Goal: Information Seeking & Learning: Learn about a topic

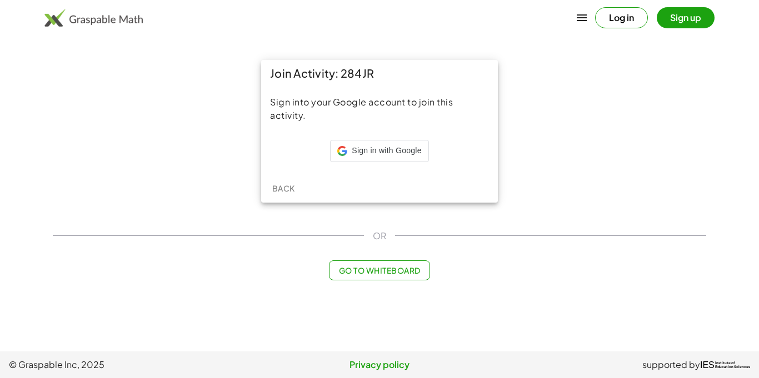
click at [393, 131] on div "Sign into your Google account to join this activity. Sign in with Google Sign i…" at bounding box center [379, 130] width 237 height 87
click at [398, 141] on div "Sign in with Google Sign in with Google. Opens in new tab" at bounding box center [379, 151] width 84 height 21
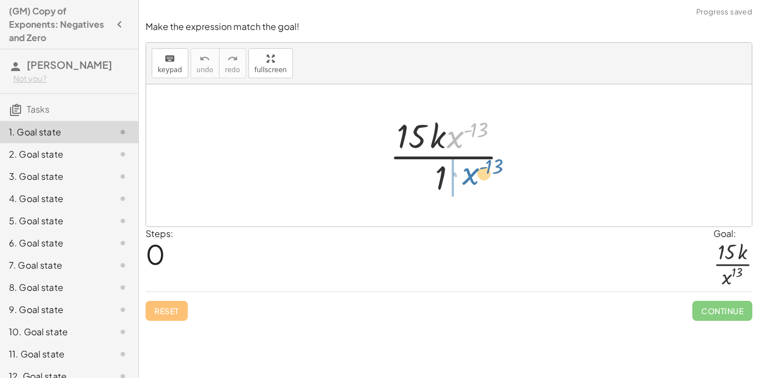
drag, startPoint x: 456, startPoint y: 136, endPoint x: 469, endPoint y: 179, distance: 46.0
click at [469, 179] on div at bounding box center [453, 156] width 138 height 86
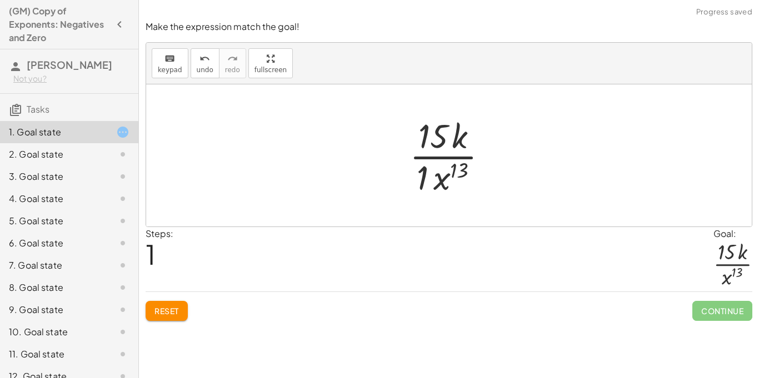
click at [427, 181] on div at bounding box center [453, 156] width 98 height 86
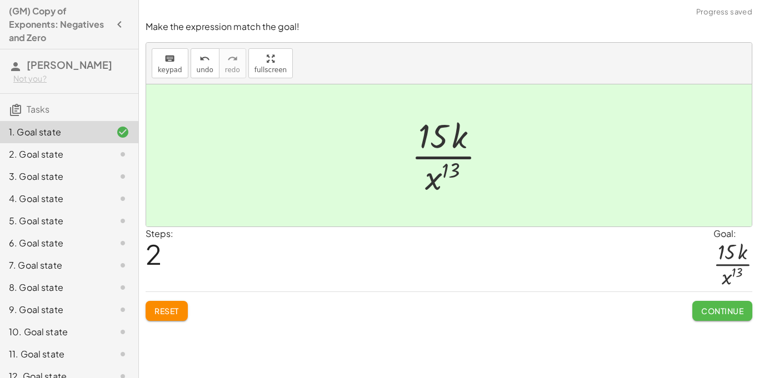
click at [722, 318] on button "Continue" at bounding box center [722, 311] width 60 height 20
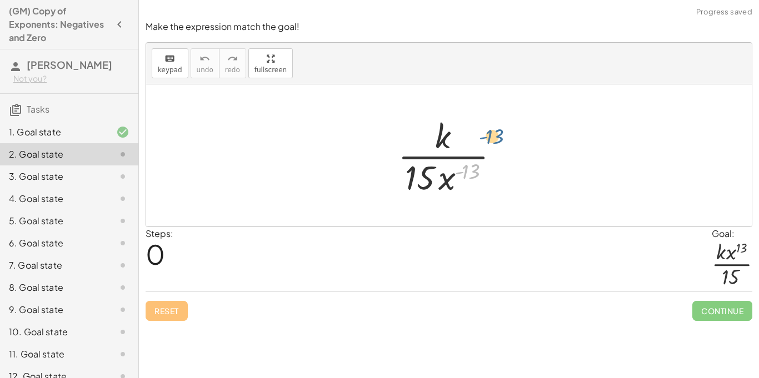
drag, startPoint x: 455, startPoint y: 177, endPoint x: 471, endPoint y: 139, distance: 40.9
click at [471, 139] on div at bounding box center [453, 156] width 122 height 86
drag, startPoint x: 448, startPoint y: 178, endPoint x: 454, endPoint y: 146, distance: 32.8
click at [454, 146] on div at bounding box center [453, 156] width 122 height 86
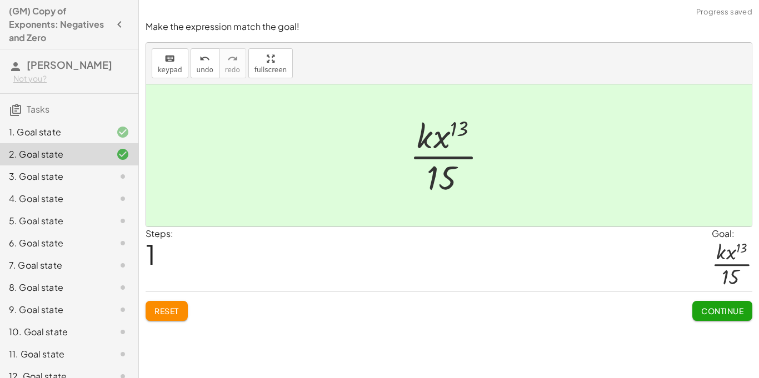
click at [702, 311] on span "Continue" at bounding box center [722, 311] width 42 height 10
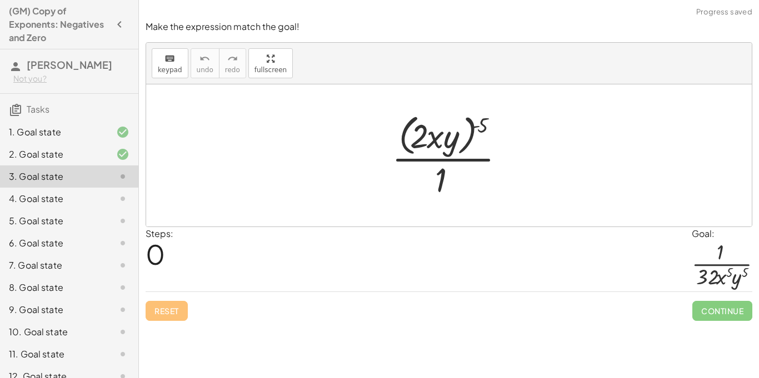
click at [477, 129] on div at bounding box center [452, 155] width 133 height 91
drag, startPoint x: 477, startPoint y: 129, endPoint x: 417, endPoint y: 139, distance: 60.3
click at [417, 139] on div at bounding box center [452, 155] width 133 height 91
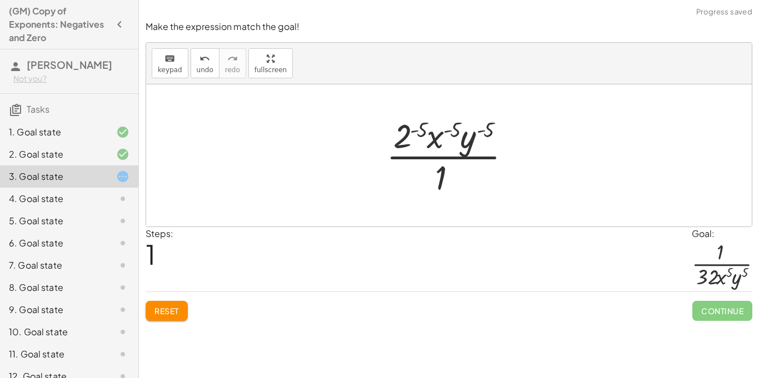
click at [407, 136] on div at bounding box center [453, 156] width 145 height 86
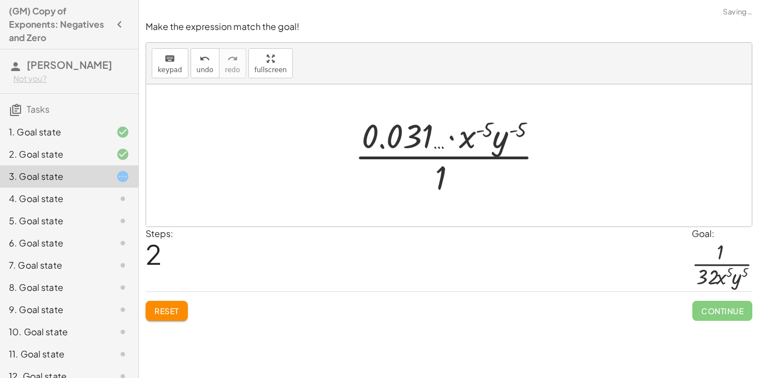
click at [398, 142] on div at bounding box center [453, 156] width 209 height 86
drag, startPoint x: 404, startPoint y: 141, endPoint x: 403, endPoint y: 165, distance: 23.9
click at [403, 165] on div at bounding box center [453, 156] width 209 height 86
click at [171, 309] on span "Reset" at bounding box center [166, 311] width 24 height 10
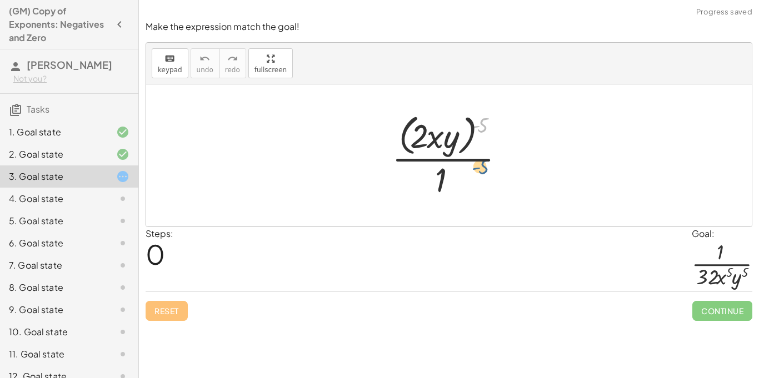
drag, startPoint x: 476, startPoint y: 124, endPoint x: 477, endPoint y: 192, distance: 68.4
click at [477, 192] on div at bounding box center [452, 155] width 133 height 91
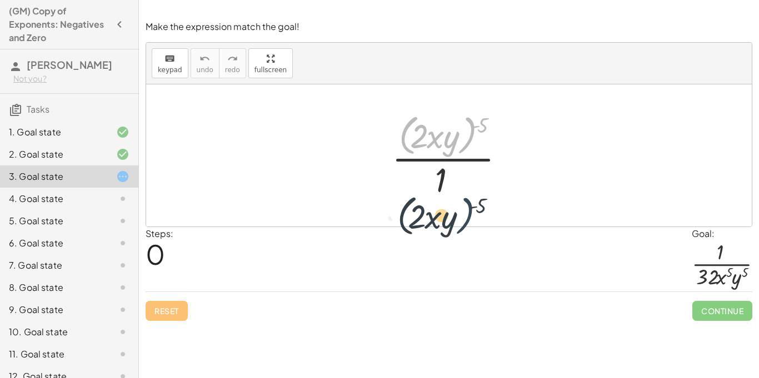
drag, startPoint x: 468, startPoint y: 129, endPoint x: 467, endPoint y: 212, distance: 82.2
click at [467, 212] on div "· ( · 2 · x · y ) ( - 5 ) · ( · 2 · x · y ) ( - 5 ) · 1" at bounding box center [449, 155] width 606 height 142
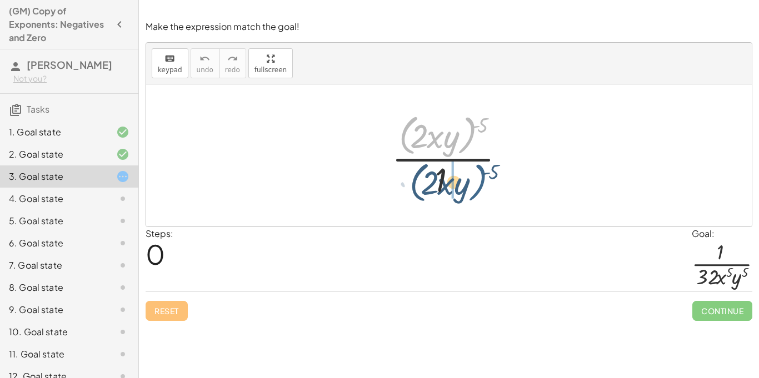
drag, startPoint x: 464, startPoint y: 132, endPoint x: 458, endPoint y: 169, distance: 37.1
click at [458, 169] on div at bounding box center [452, 155] width 133 height 91
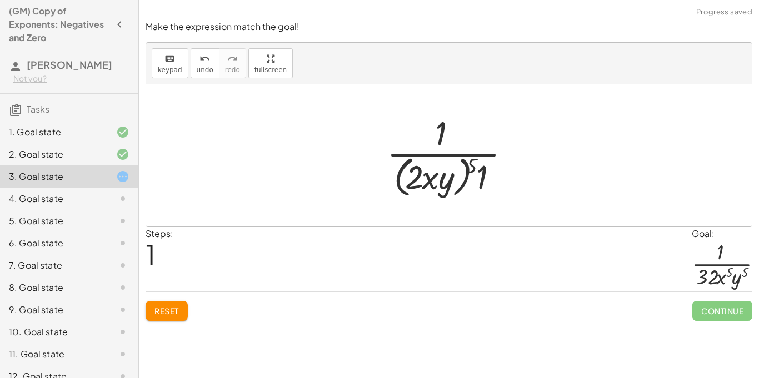
click at [472, 165] on div at bounding box center [453, 155] width 144 height 91
click at [471, 168] on div at bounding box center [453, 155] width 144 height 91
click at [470, 168] on div at bounding box center [453, 155] width 144 height 91
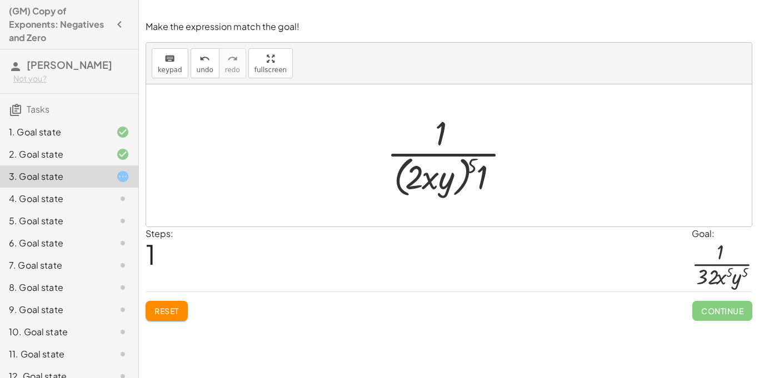
drag, startPoint x: 466, startPoint y: 169, endPoint x: 432, endPoint y: 171, distance: 34.0
click at [432, 171] on div at bounding box center [453, 155] width 144 height 91
drag, startPoint x: 471, startPoint y: 164, endPoint x: 417, endPoint y: 170, distance: 54.7
click at [417, 170] on div at bounding box center [453, 155] width 144 height 91
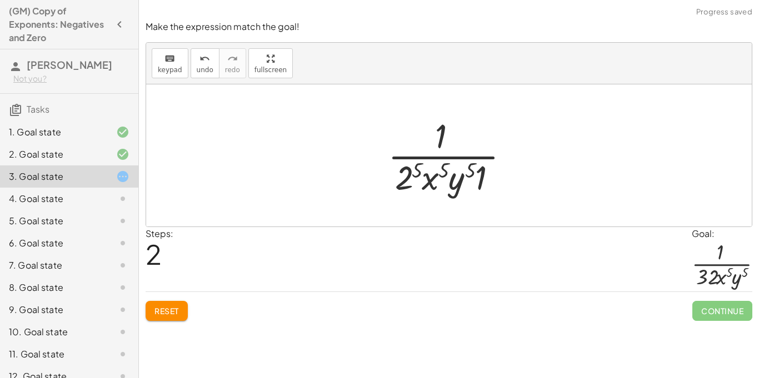
click at [422, 172] on div at bounding box center [453, 156] width 142 height 86
click at [449, 170] on div at bounding box center [453, 156] width 148 height 86
click at [451, 171] on div at bounding box center [453, 156] width 148 height 86
click at [448, 171] on div at bounding box center [453, 156] width 148 height 86
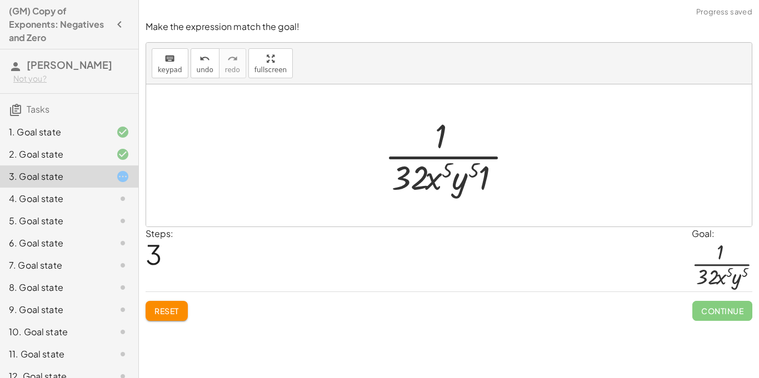
click at [447, 171] on div at bounding box center [453, 156] width 148 height 86
click at [444, 172] on div at bounding box center [453, 156] width 148 height 86
drag, startPoint x: 482, startPoint y: 180, endPoint x: 449, endPoint y: 141, distance: 51.3
click at [449, 141] on div at bounding box center [453, 156] width 148 height 86
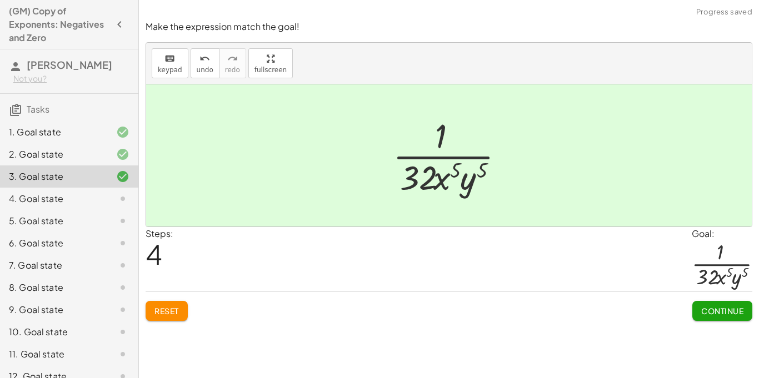
click at [715, 314] on span "Continue" at bounding box center [722, 311] width 42 height 10
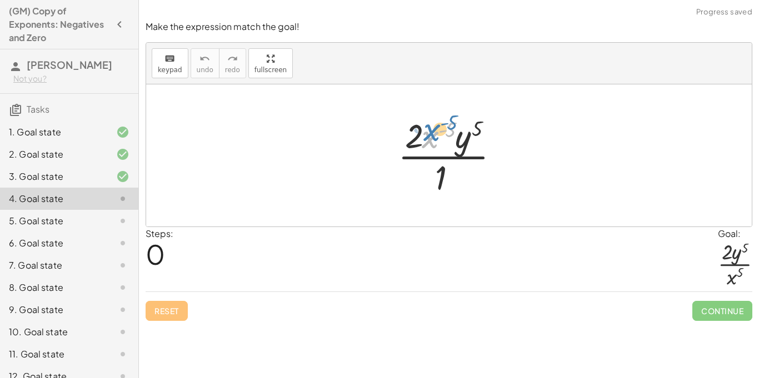
drag, startPoint x: 433, startPoint y: 136, endPoint x: 433, endPoint y: 129, distance: 6.1
click at [433, 129] on div at bounding box center [453, 156] width 122 height 86
drag, startPoint x: 434, startPoint y: 133, endPoint x: 467, endPoint y: 174, distance: 53.4
click at [467, 174] on div at bounding box center [453, 156] width 122 height 86
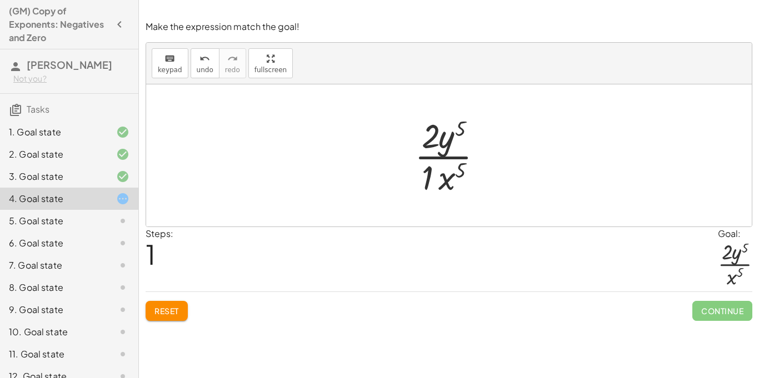
click at [431, 175] on div at bounding box center [453, 156] width 88 height 86
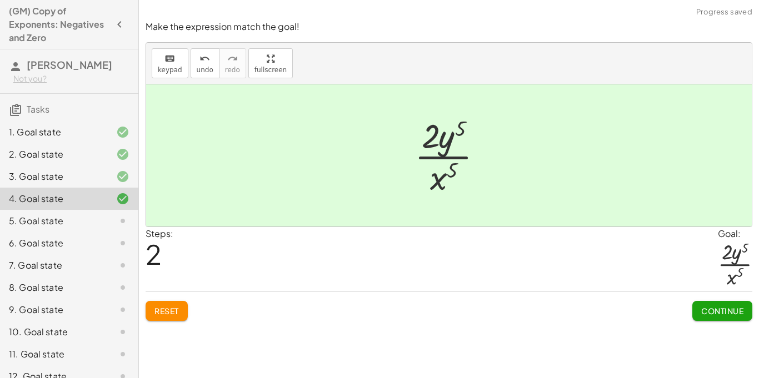
click at [713, 304] on button "Continue" at bounding box center [722, 311] width 60 height 20
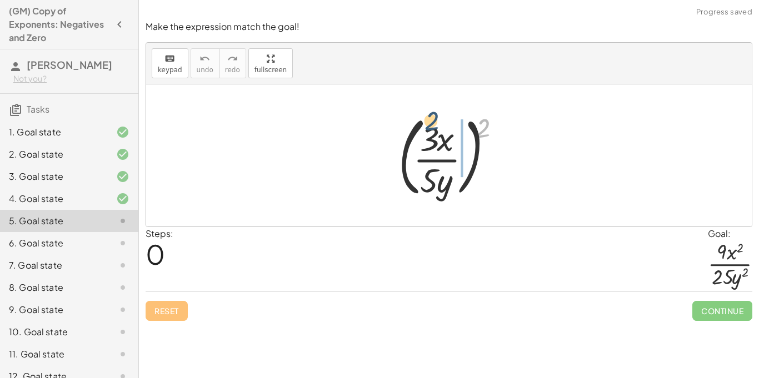
drag, startPoint x: 484, startPoint y: 126, endPoint x: 433, endPoint y: 122, distance: 51.8
click at [433, 122] on div at bounding box center [453, 155] width 121 height 92
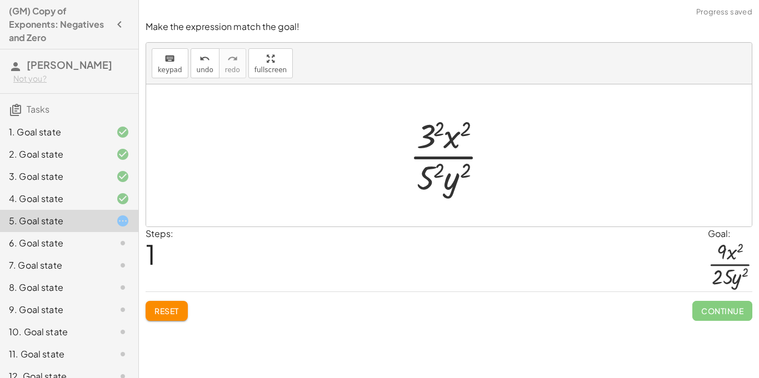
click at [438, 117] on div at bounding box center [453, 156] width 98 height 86
click at [454, 131] on div at bounding box center [453, 156] width 98 height 86
click at [457, 131] on div at bounding box center [453, 156] width 98 height 86
click at [461, 132] on div at bounding box center [453, 156] width 98 height 86
click at [462, 135] on div at bounding box center [453, 156] width 98 height 86
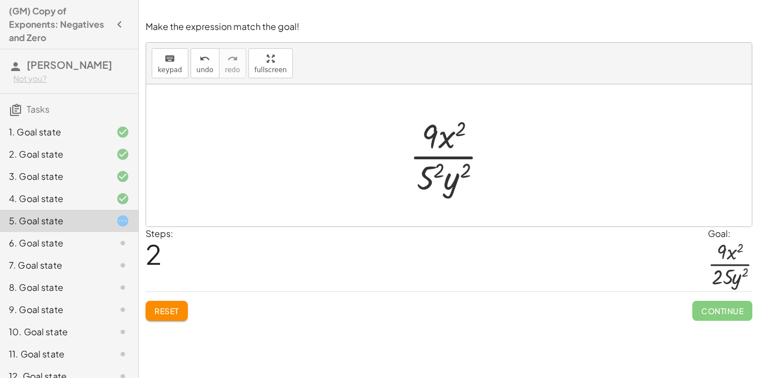
click at [442, 168] on div at bounding box center [453, 156] width 98 height 86
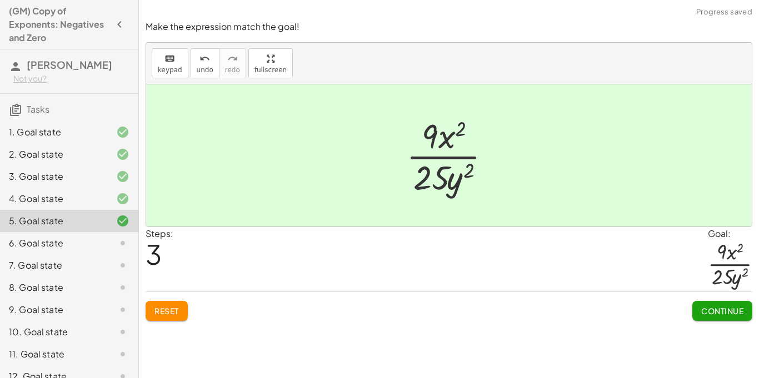
click at [477, 173] on div at bounding box center [453, 156] width 105 height 86
click at [732, 308] on span "Continue" at bounding box center [722, 311] width 42 height 10
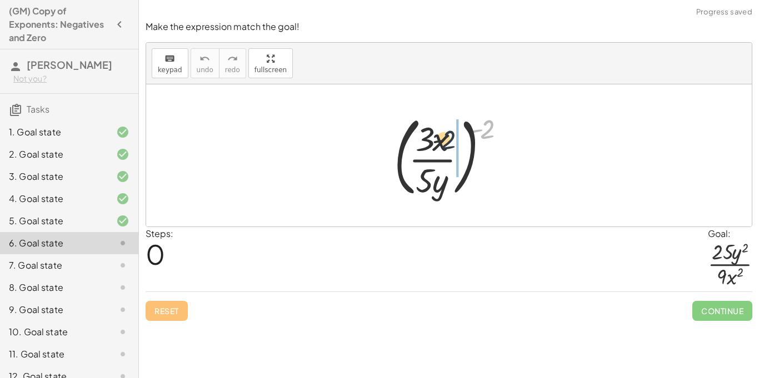
drag, startPoint x: 480, startPoint y: 131, endPoint x: 428, endPoint y: 142, distance: 52.7
click at [428, 142] on div at bounding box center [453, 155] width 130 height 92
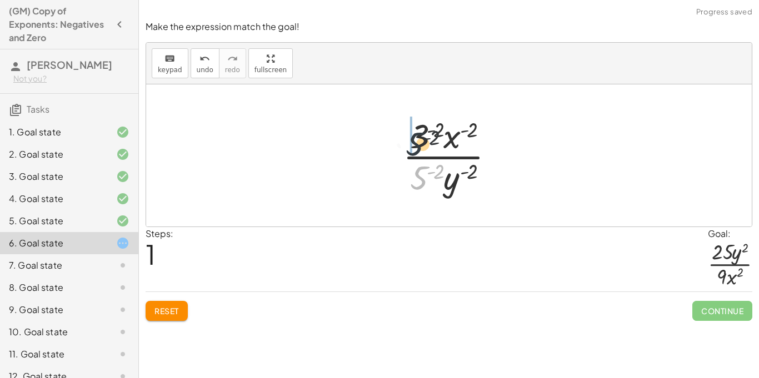
drag, startPoint x: 417, startPoint y: 186, endPoint x: 412, endPoint y: 151, distance: 35.4
click at [412, 151] on div at bounding box center [453, 156] width 112 height 86
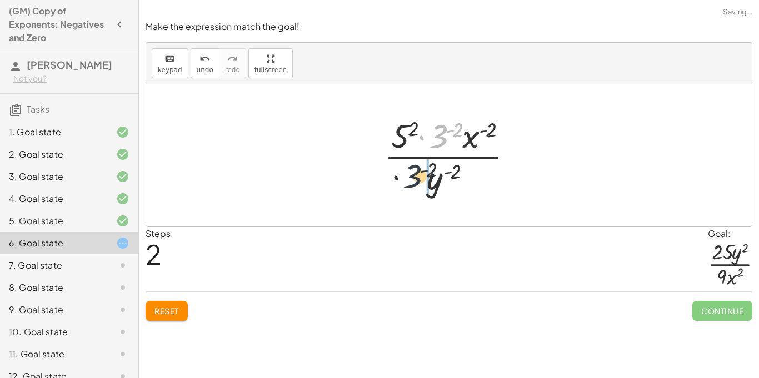
drag, startPoint x: 439, startPoint y: 136, endPoint x: 409, endPoint y: 180, distance: 52.9
click at [409, 180] on div at bounding box center [452, 156] width 149 height 86
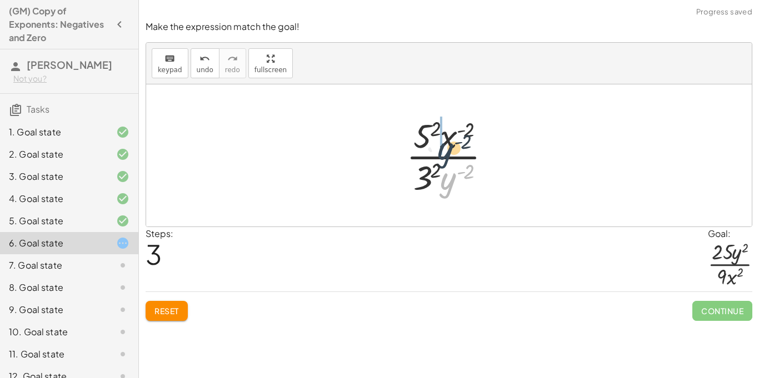
drag, startPoint x: 449, startPoint y: 191, endPoint x: 444, endPoint y: 153, distance: 37.6
click at [444, 153] on div at bounding box center [453, 156] width 105 height 86
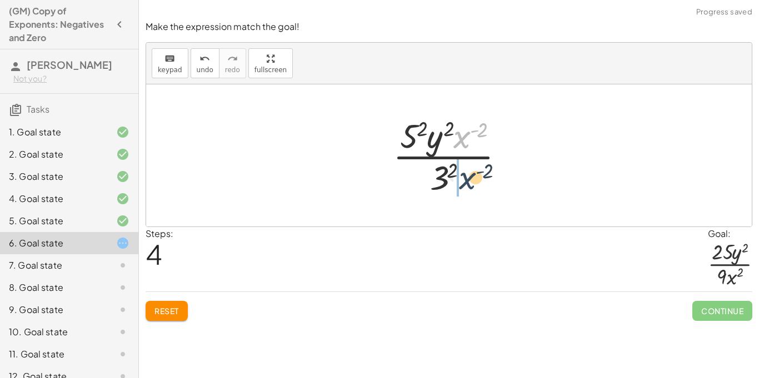
drag, startPoint x: 459, startPoint y: 141, endPoint x: 464, endPoint y: 184, distance: 43.1
click at [464, 184] on div at bounding box center [453, 156] width 132 height 86
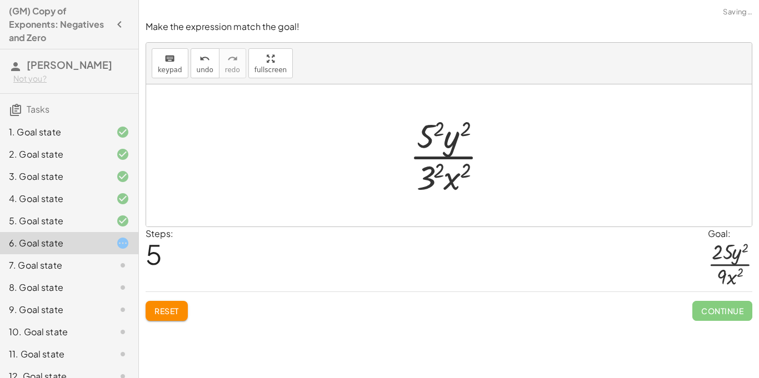
click at [436, 129] on div at bounding box center [453, 156] width 98 height 86
click at [432, 170] on div at bounding box center [453, 156] width 105 height 86
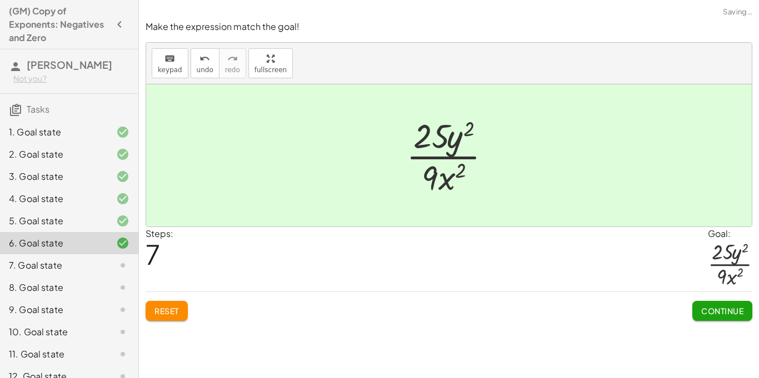
click at [733, 313] on span "Continue" at bounding box center [722, 311] width 42 height 10
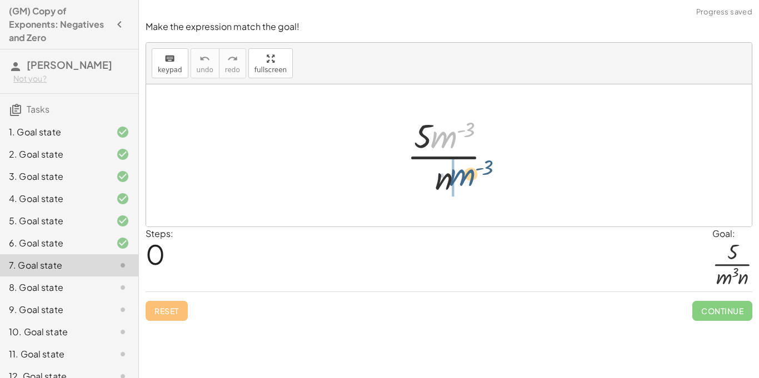
drag, startPoint x: 451, startPoint y: 134, endPoint x: 478, endPoint y: 184, distance: 57.2
click at [478, 184] on div at bounding box center [453, 156] width 104 height 86
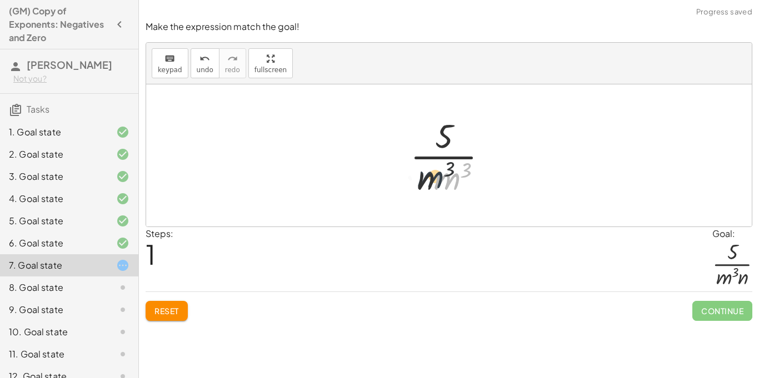
drag, startPoint x: 451, startPoint y: 183, endPoint x: 427, endPoint y: 182, distance: 23.9
click at [427, 182] on div at bounding box center [453, 156] width 98 height 86
drag, startPoint x: 437, startPoint y: 184, endPoint x: 402, endPoint y: 184, distance: 35.0
click at [402, 184] on div "· 5 · m ( - 3 ) · n · m 3 · 5 · m 3 · n" at bounding box center [449, 155] width 112 height 91
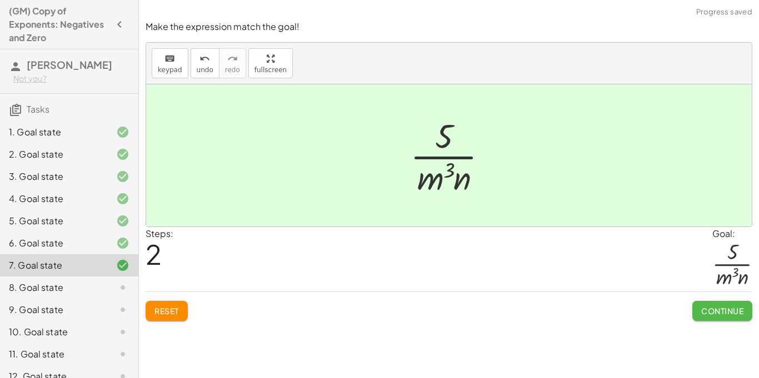
click at [741, 309] on span "Continue" at bounding box center [722, 311] width 42 height 10
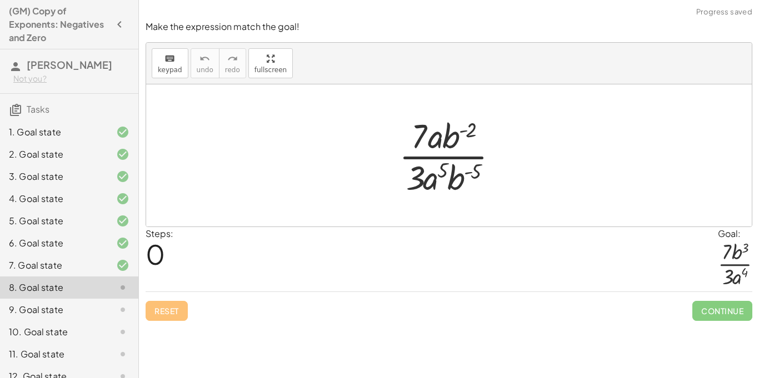
click at [464, 136] on div at bounding box center [452, 156] width 119 height 86
drag, startPoint x: 443, startPoint y: 136, endPoint x: 483, endPoint y: 192, distance: 68.8
click at [483, 192] on div at bounding box center [452, 156] width 119 height 86
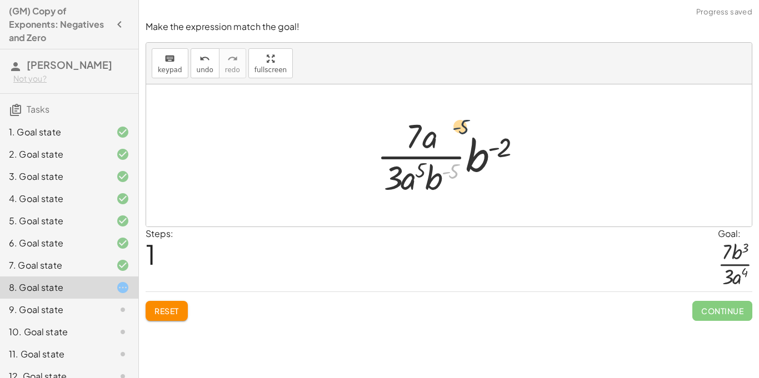
drag, startPoint x: 446, startPoint y: 178, endPoint x: 456, endPoint y: 132, distance: 47.6
click at [456, 132] on div at bounding box center [453, 156] width 164 height 86
drag, startPoint x: 431, startPoint y: 178, endPoint x: 441, endPoint y: 139, distance: 40.8
click at [441, 139] on div at bounding box center [453, 156] width 164 height 86
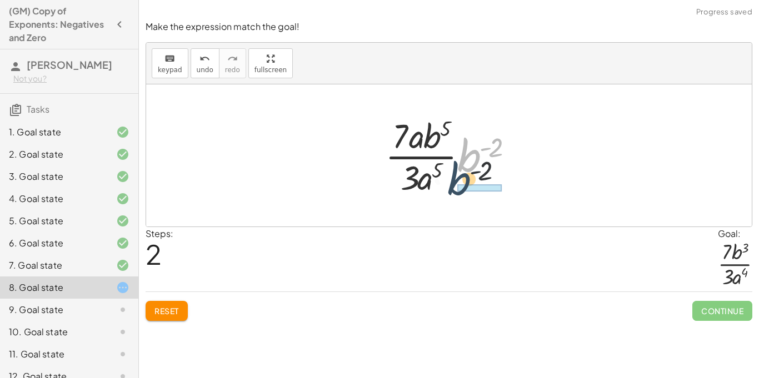
drag, startPoint x: 461, startPoint y: 153, endPoint x: 448, endPoint y: 176, distance: 26.6
click at [448, 176] on div at bounding box center [452, 156] width 147 height 86
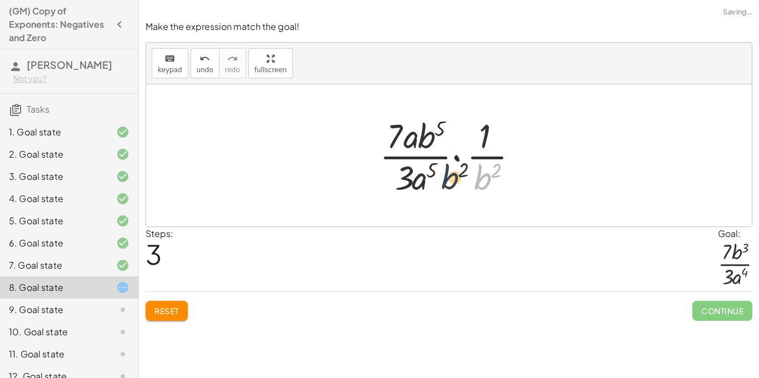
drag, startPoint x: 481, startPoint y: 177, endPoint x: 444, endPoint y: 177, distance: 36.1
click at [444, 177] on div at bounding box center [453, 156] width 159 height 86
click at [182, 307] on button "Reset" at bounding box center [167, 311] width 42 height 20
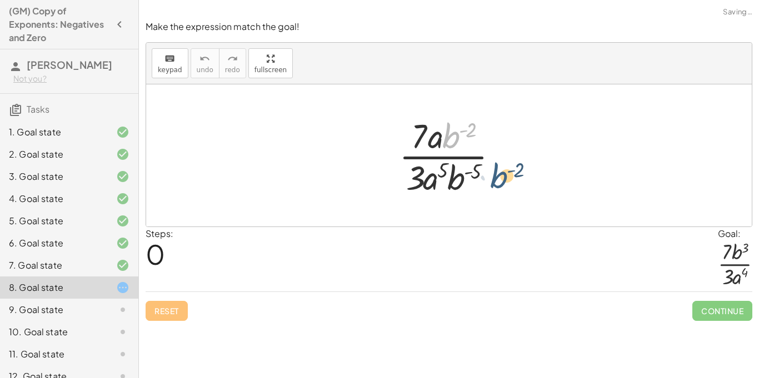
drag, startPoint x: 451, startPoint y: 137, endPoint x: 498, endPoint y: 178, distance: 63.0
click at [498, 178] on div at bounding box center [452, 156] width 119 height 86
drag, startPoint x: 458, startPoint y: 136, endPoint x: 501, endPoint y: 187, distance: 65.9
click at [501, 187] on div at bounding box center [452, 156] width 119 height 86
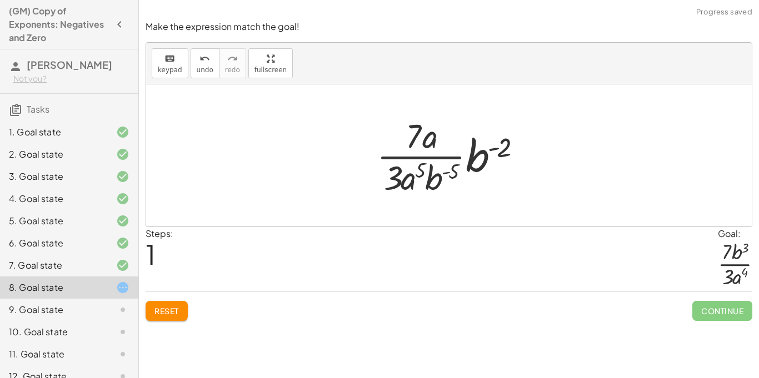
click at [0, 0] on div "Make the expression match the goal! keyboard keypad undo undo redo redo fullscr…" at bounding box center [0, 0] width 0 height 0
click at [153, 317] on button "Reset" at bounding box center [167, 311] width 42 height 20
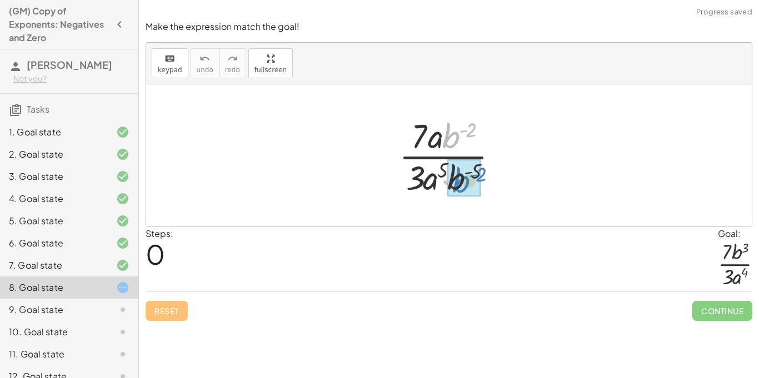
drag, startPoint x: 451, startPoint y: 143, endPoint x: 458, endPoint y: 187, distance: 44.5
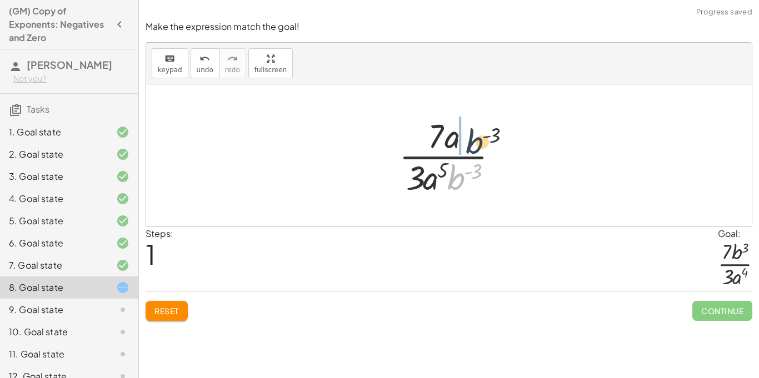
drag, startPoint x: 459, startPoint y: 182, endPoint x: 477, endPoint y: 145, distance: 41.5
click at [477, 145] on div at bounding box center [452, 156] width 119 height 86
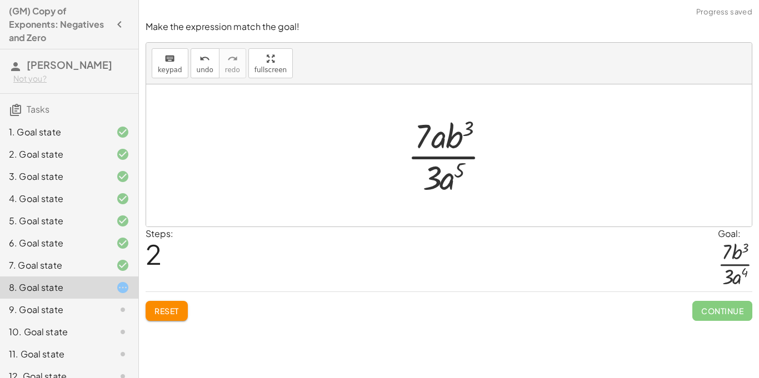
click at [442, 149] on div at bounding box center [453, 156] width 103 height 86
drag, startPoint x: 446, startPoint y: 182, endPoint x: 436, endPoint y: 142, distance: 41.4
click at [449, 132] on div at bounding box center [452, 156] width 119 height 86
drag, startPoint x: 433, startPoint y: 143, endPoint x: 468, endPoint y: 183, distance: 52.8
click at [468, 183] on div at bounding box center [452, 156] width 119 height 86
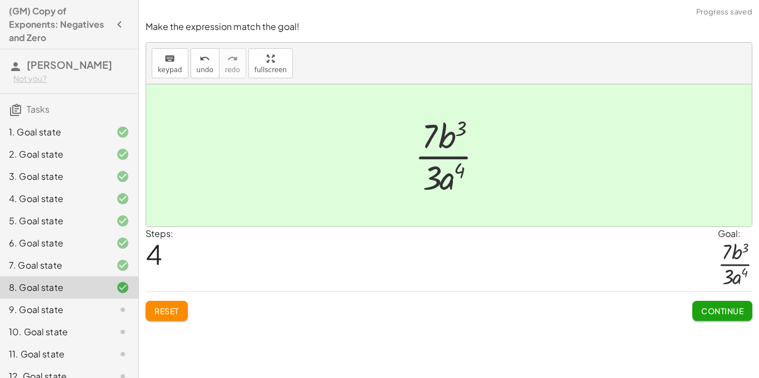
click at [707, 312] on span "Continue" at bounding box center [722, 311] width 42 height 10
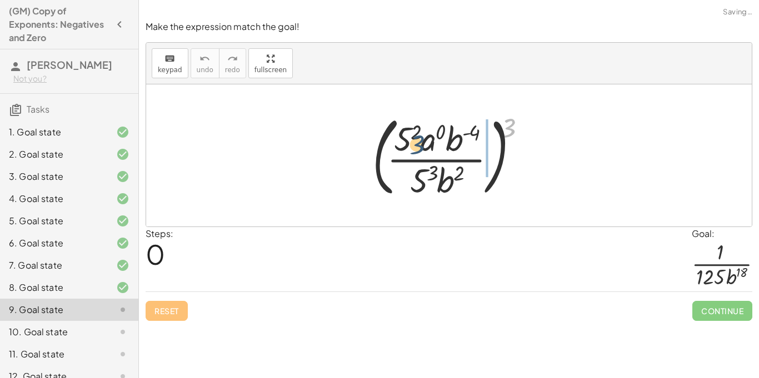
drag, startPoint x: 506, startPoint y: 133, endPoint x: 404, endPoint y: 148, distance: 102.3
click at [404, 148] on div at bounding box center [453, 155] width 172 height 92
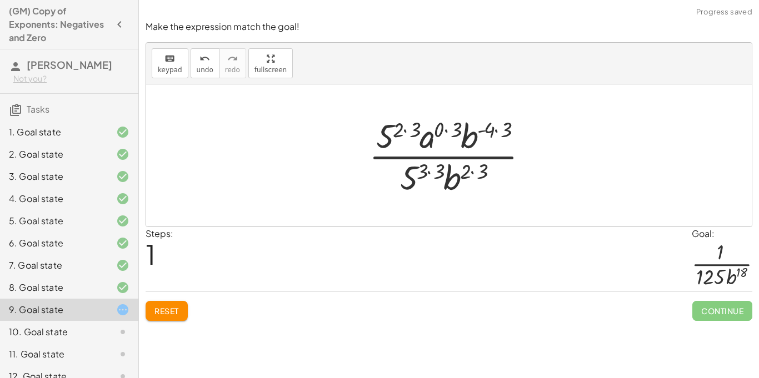
click at [403, 132] on div at bounding box center [452, 156] width 179 height 86
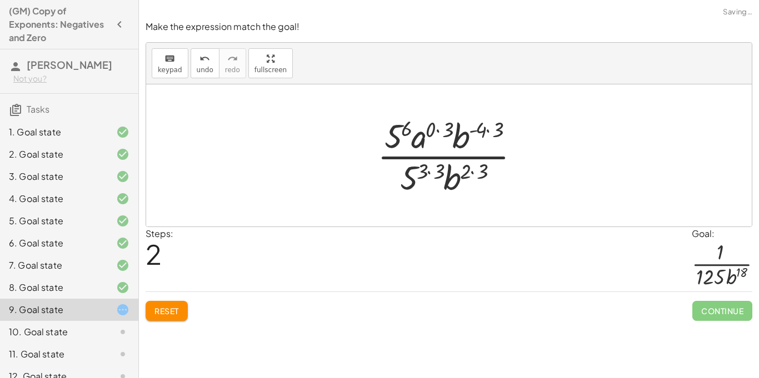
click at [436, 128] on div at bounding box center [453, 156] width 163 height 86
click at [477, 131] on div at bounding box center [453, 156] width 146 height 86
click at [480, 131] on div at bounding box center [453, 156] width 146 height 86
click at [480, 131] on div at bounding box center [452, 156] width 139 height 86
click at [427, 171] on div at bounding box center [452, 156] width 139 height 86
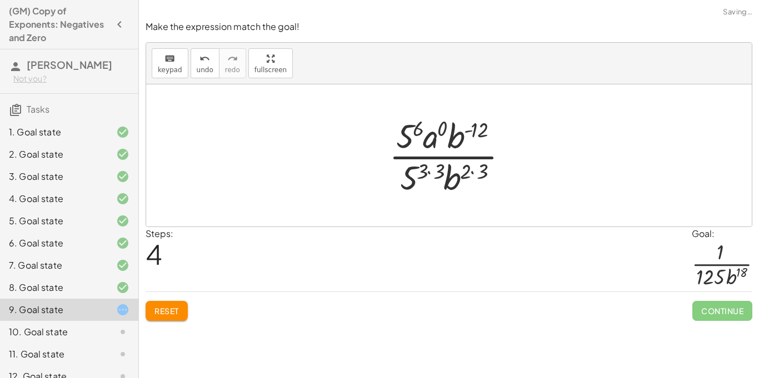
click at [429, 172] on div at bounding box center [452, 156] width 139 height 86
click at [472, 172] on div at bounding box center [452, 156] width 139 height 86
click at [461, 173] on div at bounding box center [452, 156] width 139 height 86
click at [429, 138] on div at bounding box center [452, 156] width 139 height 86
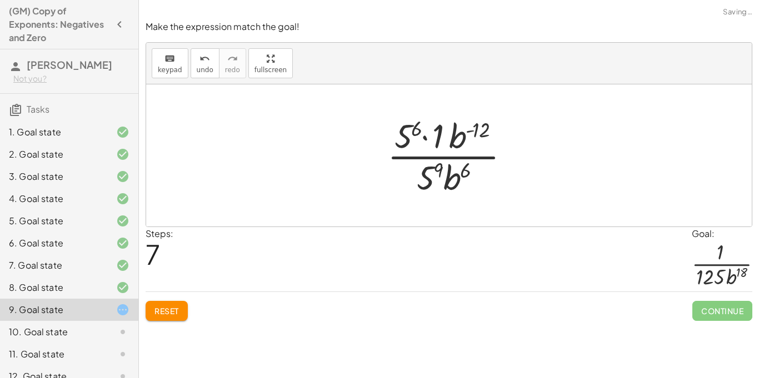
click at [436, 140] on div at bounding box center [453, 156] width 143 height 86
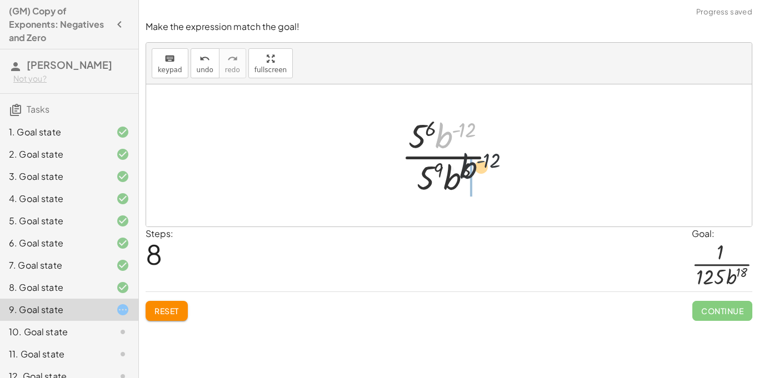
drag, startPoint x: 452, startPoint y: 141, endPoint x: 476, endPoint y: 188, distance: 52.7
click at [476, 188] on div at bounding box center [453, 156] width 115 height 86
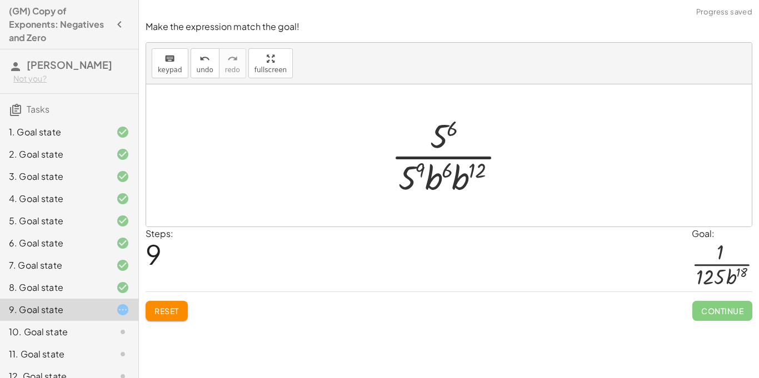
click at [445, 178] on div at bounding box center [453, 156] width 135 height 86
click at [456, 176] on div at bounding box center [453, 156] width 135 height 86
click at [474, 181] on div at bounding box center [453, 156] width 136 height 86
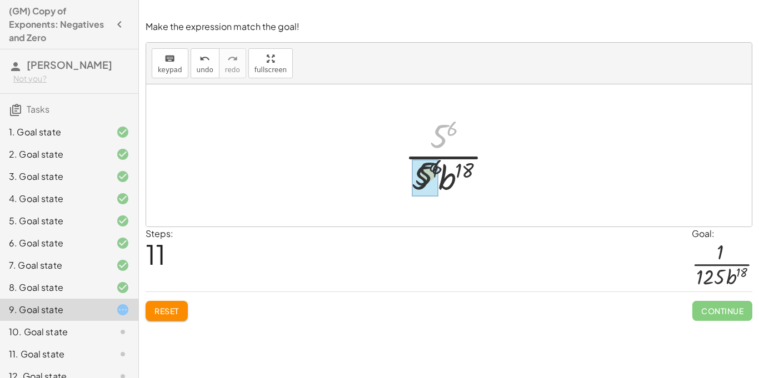
drag, startPoint x: 437, startPoint y: 137, endPoint x: 412, endPoint y: 194, distance: 62.5
click at [422, 178] on div at bounding box center [453, 156] width 108 height 86
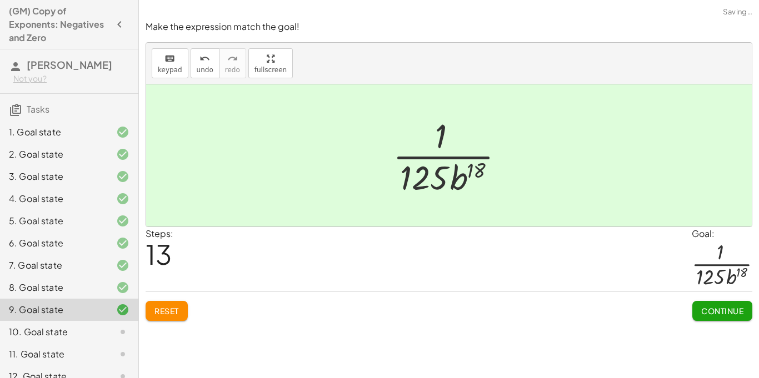
click at [701, 307] on span "Continue" at bounding box center [722, 311] width 42 height 10
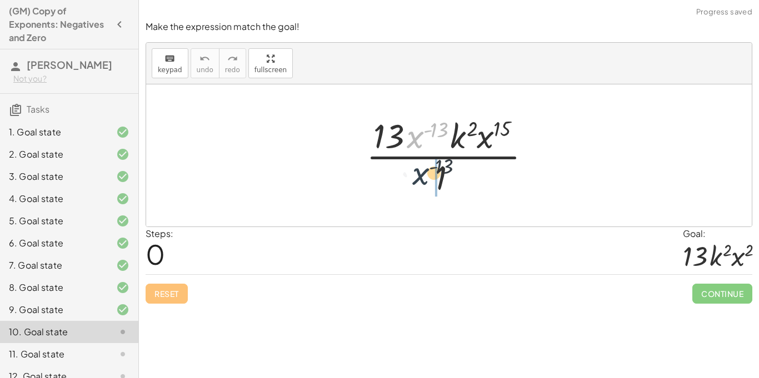
drag, startPoint x: 414, startPoint y: 136, endPoint x: 419, endPoint y: 176, distance: 39.8
click at [419, 176] on div at bounding box center [453, 156] width 185 height 86
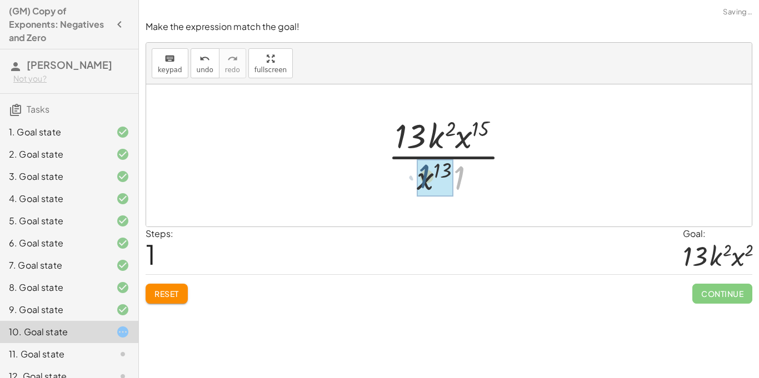
drag, startPoint x: 460, startPoint y: 183, endPoint x: 414, endPoint y: 181, distance: 45.6
click at [414, 181] on div at bounding box center [453, 156] width 142 height 86
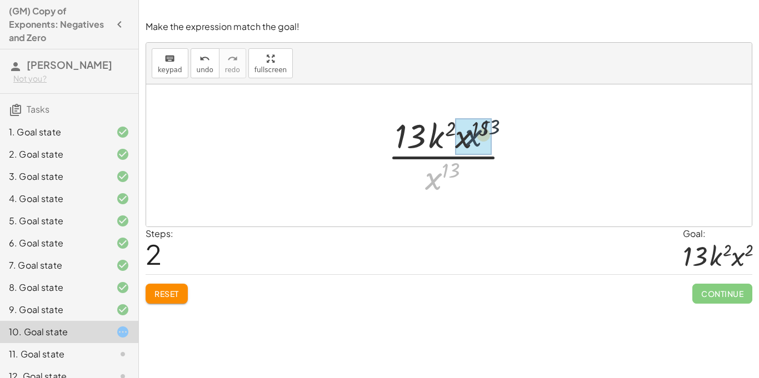
drag, startPoint x: 425, startPoint y: 182, endPoint x: 464, endPoint y: 139, distance: 57.8
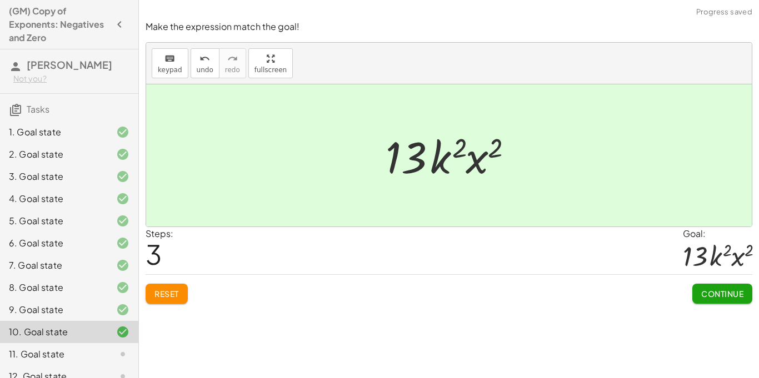
click at [735, 296] on span "Continue" at bounding box center [722, 294] width 42 height 10
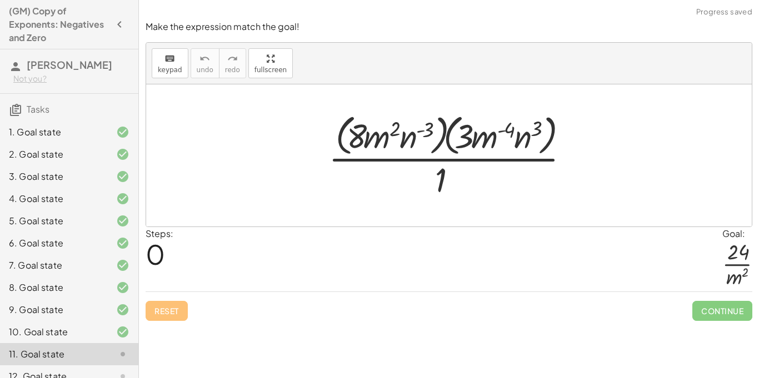
click at [437, 143] on div at bounding box center [453, 155] width 261 height 91
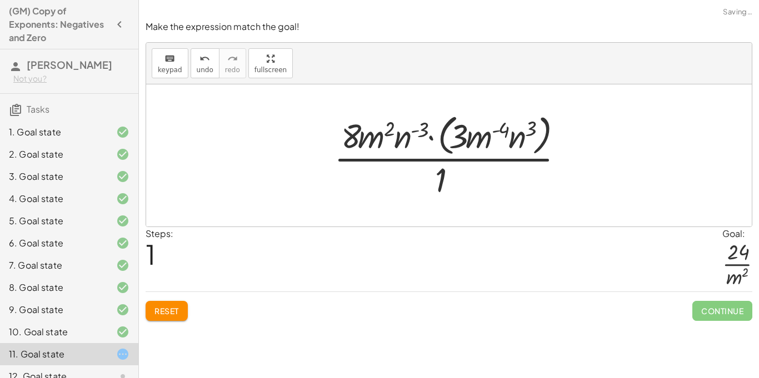
click at [459, 144] on div at bounding box center [453, 155] width 250 height 91
click at [442, 146] on div at bounding box center [453, 155] width 250 height 91
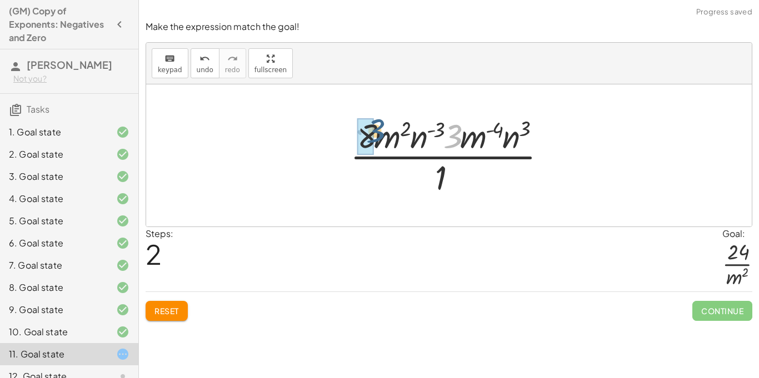
drag, startPoint x: 452, startPoint y: 143, endPoint x: 373, endPoint y: 138, distance: 78.5
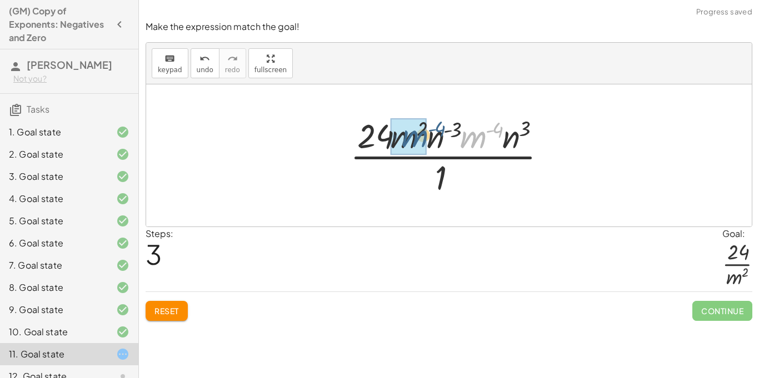
drag, startPoint x: 474, startPoint y: 143, endPoint x: 405, endPoint y: 142, distance: 69.5
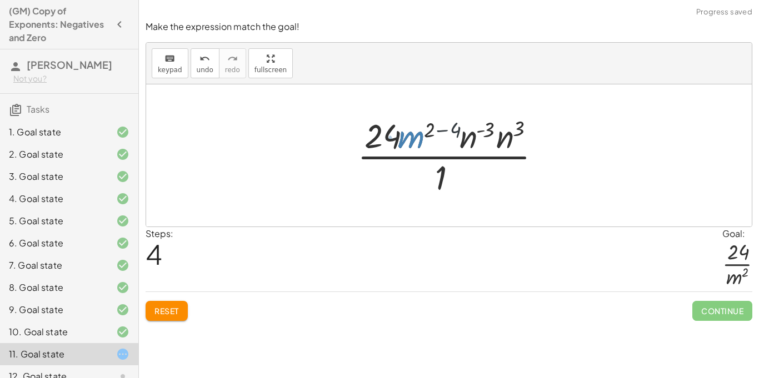
click at [439, 129] on div at bounding box center [453, 156] width 202 height 86
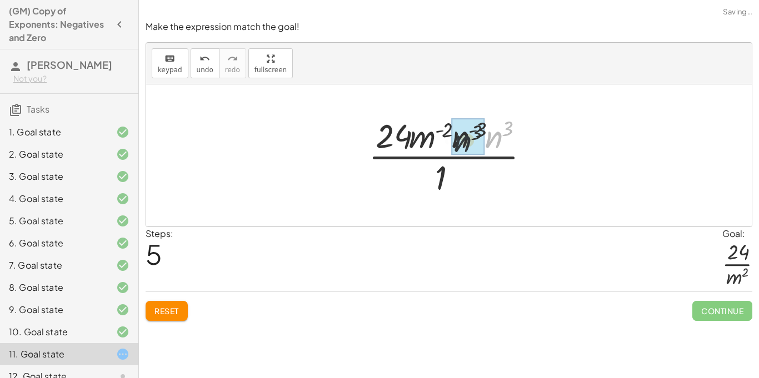
drag, startPoint x: 488, startPoint y: 144, endPoint x: 452, endPoint y: 148, distance: 36.9
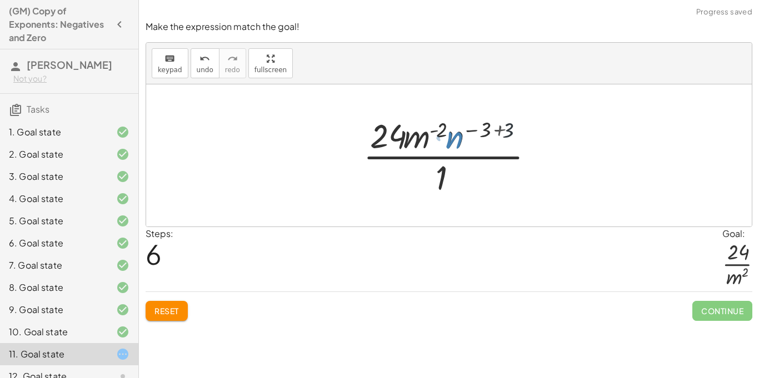
click at [466, 144] on div at bounding box center [453, 156] width 193 height 86
click at [483, 134] on div at bounding box center [453, 156] width 193 height 86
click at [494, 135] on div at bounding box center [453, 156] width 193 height 86
click at [496, 133] on div at bounding box center [453, 156] width 148 height 86
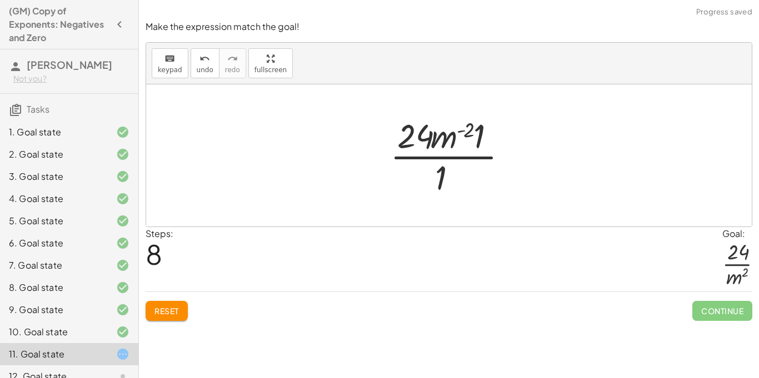
click at [479, 143] on div at bounding box center [453, 156] width 138 height 86
click at [473, 128] on div at bounding box center [453, 156] width 121 height 86
click at [472, 133] on div at bounding box center [453, 156] width 121 height 86
drag, startPoint x: 449, startPoint y: 138, endPoint x: 463, endPoint y: 196, distance: 59.6
click at [463, 196] on div at bounding box center [453, 156] width 121 height 86
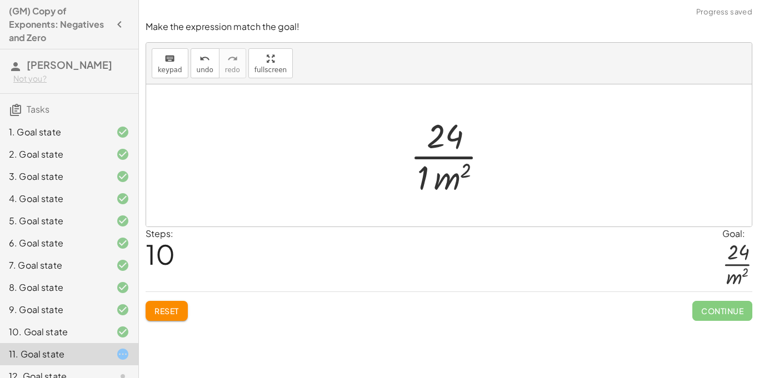
click at [419, 172] on div at bounding box center [453, 156] width 98 height 86
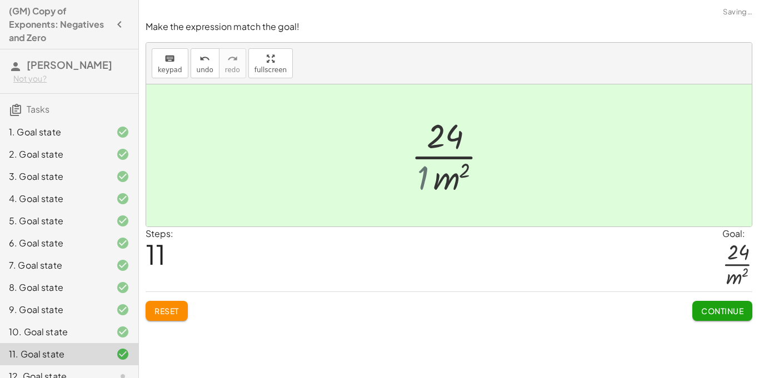
click at [424, 174] on div at bounding box center [453, 156] width 81 height 86
click at [692, 311] on button "Continue" at bounding box center [722, 311] width 60 height 20
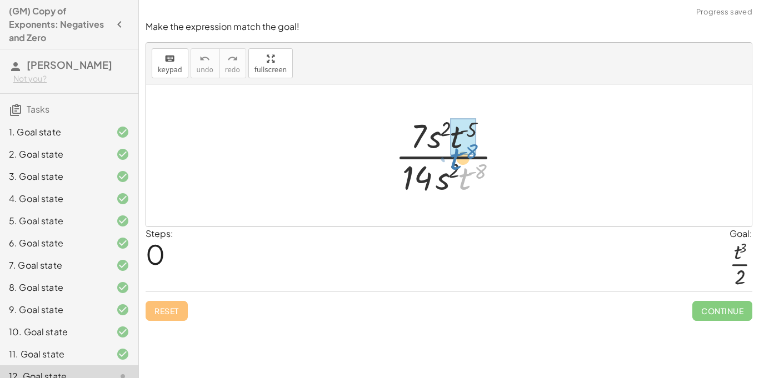
drag, startPoint x: 469, startPoint y: 178, endPoint x: 460, endPoint y: 158, distance: 21.9
click at [460, 158] on div at bounding box center [452, 156] width 127 height 86
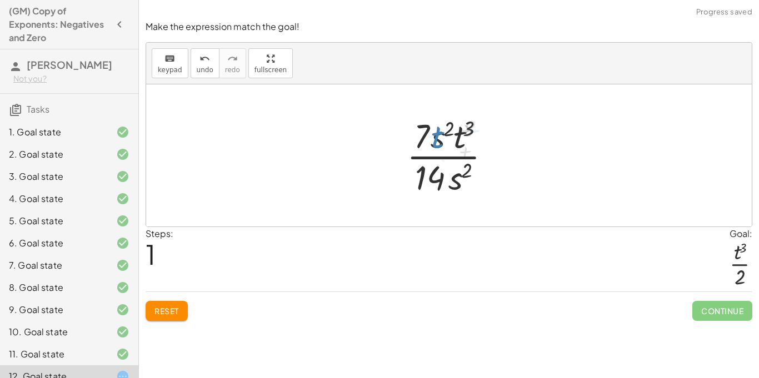
click at [467, 128] on div at bounding box center [453, 156] width 104 height 86
drag, startPoint x: 455, startPoint y: 186, endPoint x: 440, endPoint y: 152, distance: 37.6
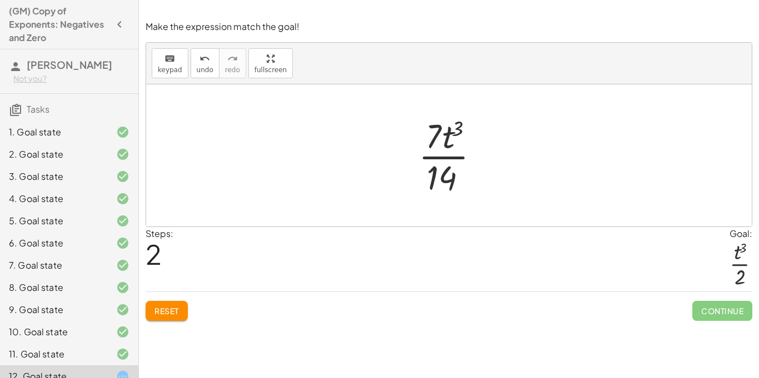
click at [439, 157] on div at bounding box center [453, 156] width 81 height 86
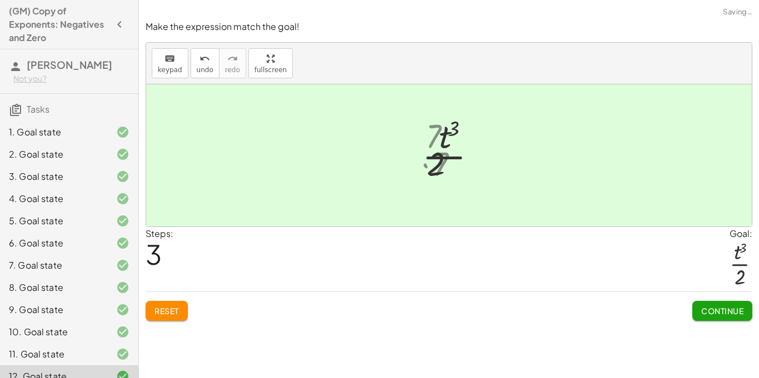
click at [430, 135] on div at bounding box center [453, 156] width 64 height 86
click at [698, 311] on button "Continue" at bounding box center [722, 311] width 60 height 20
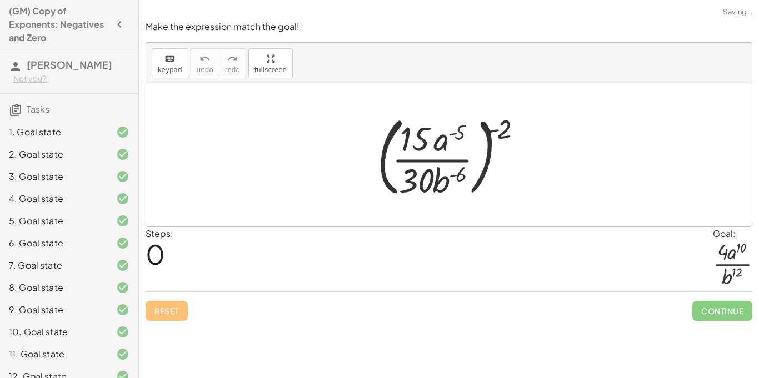
scroll to position [161, 0]
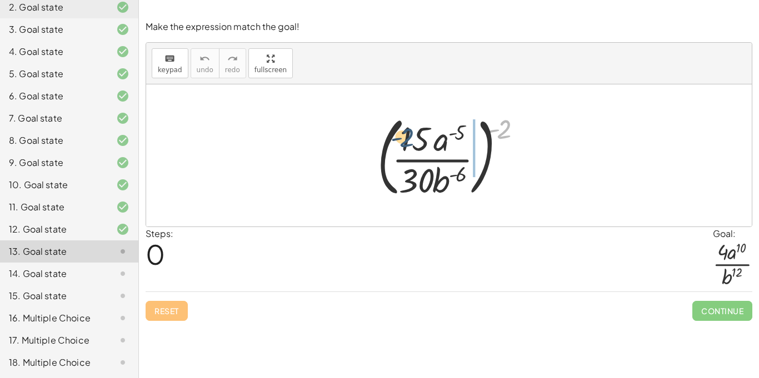
drag, startPoint x: 497, startPoint y: 131, endPoint x: 398, endPoint y: 139, distance: 99.2
click at [398, 139] on div at bounding box center [453, 155] width 163 height 92
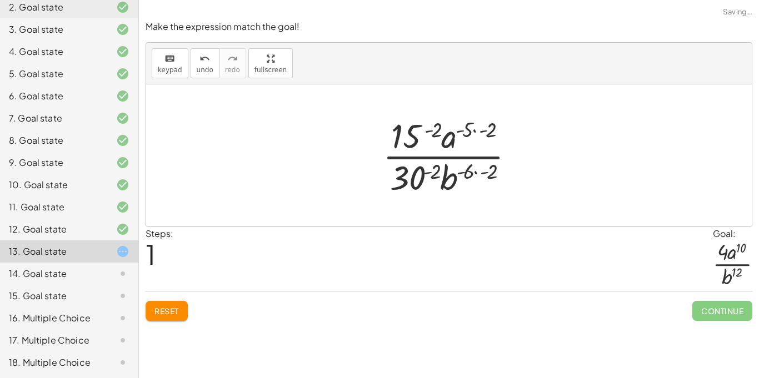
click at [433, 133] on div at bounding box center [453, 156] width 152 height 86
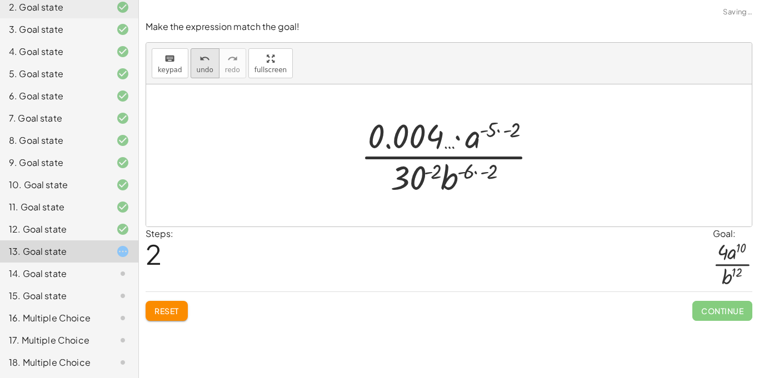
click at [201, 66] on span "undo" at bounding box center [205, 70] width 17 height 8
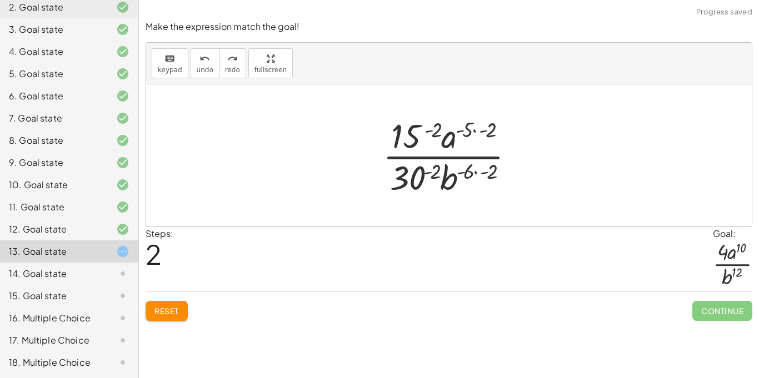
click at [483, 134] on div at bounding box center [453, 156] width 152 height 86
click at [477, 171] on div at bounding box center [453, 156] width 152 height 86
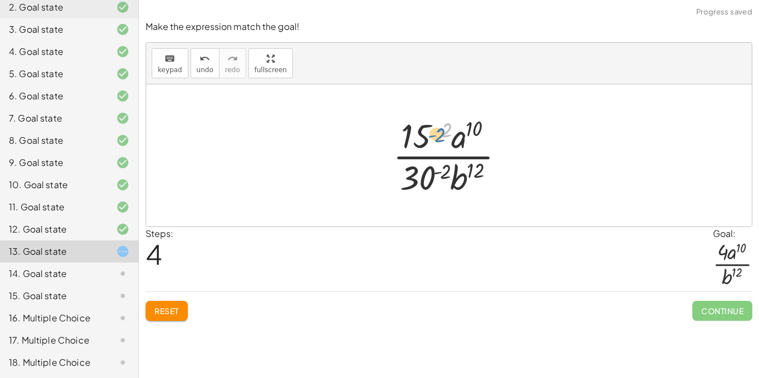
click at [437, 131] on div at bounding box center [453, 156] width 132 height 86
drag, startPoint x: 418, startPoint y: 138, endPoint x: 479, endPoint y: 182, distance: 74.5
click at [479, 182] on div at bounding box center [453, 156] width 132 height 86
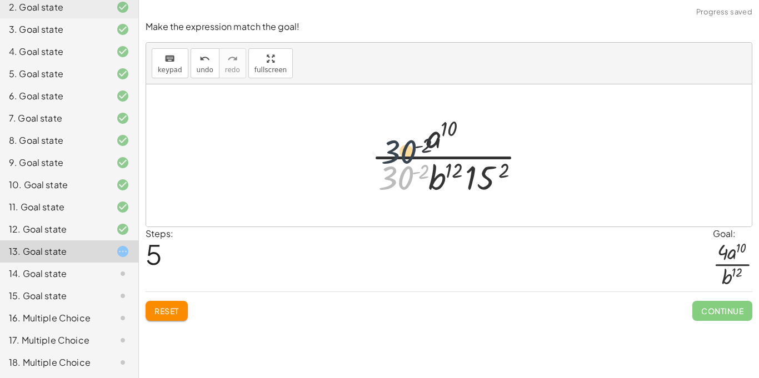
drag, startPoint x: 403, startPoint y: 181, endPoint x: 401, endPoint y: 139, distance: 41.1
click at [401, 139] on div at bounding box center [453, 156] width 175 height 86
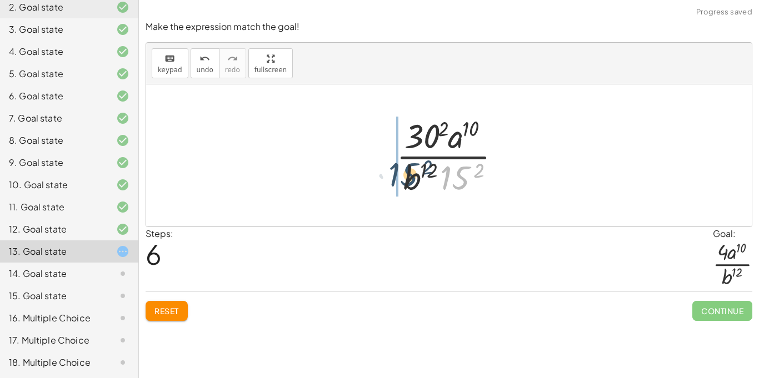
drag, startPoint x: 458, startPoint y: 176, endPoint x: 394, endPoint y: 173, distance: 64.0
click at [394, 173] on div at bounding box center [453, 156] width 125 height 86
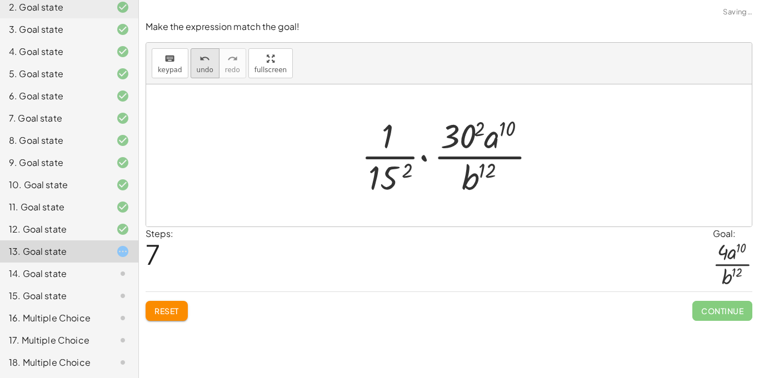
click at [208, 64] on button "undo undo" at bounding box center [205, 63] width 29 height 30
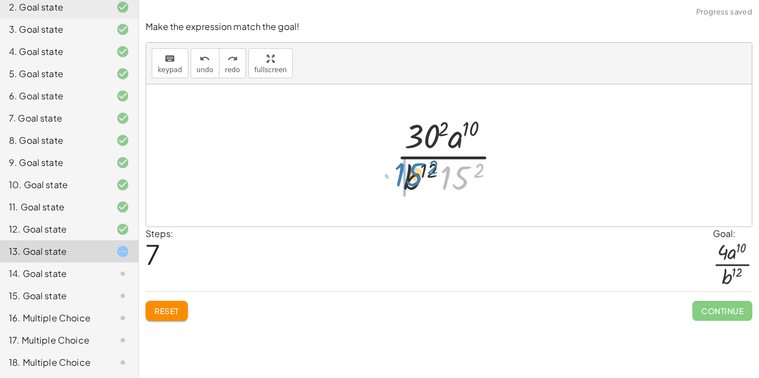
drag, startPoint x: 465, startPoint y: 183, endPoint x: 418, endPoint y: 180, distance: 47.3
click at [418, 180] on div at bounding box center [453, 156] width 125 height 86
click at [428, 140] on div at bounding box center [453, 156] width 125 height 86
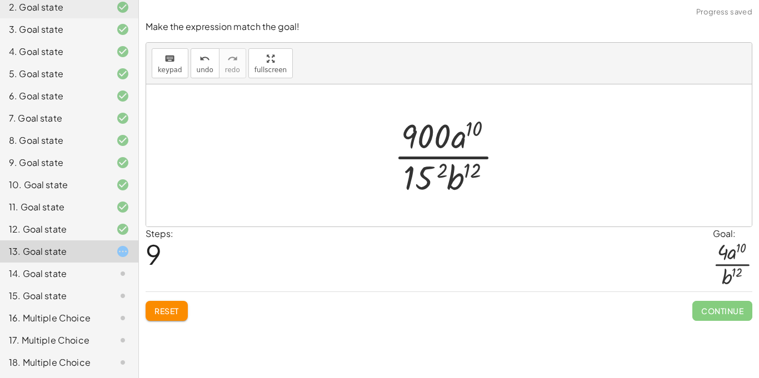
click at [429, 174] on div at bounding box center [452, 156] width 129 height 86
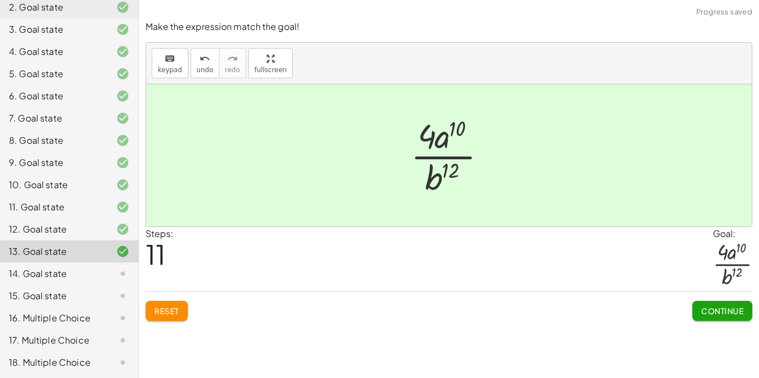
click at [0, 0] on div "Make the expression match the goal! keyboard keypad undo undo redo redo fullscr…" at bounding box center [0, 0] width 0 height 0
click at [696, 317] on button "Continue" at bounding box center [722, 311] width 60 height 20
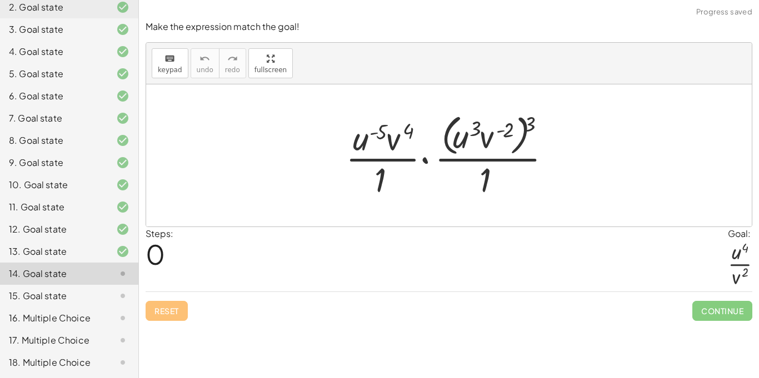
click at [518, 141] on div at bounding box center [453, 155] width 226 height 91
click at [529, 123] on div at bounding box center [453, 155] width 226 height 91
drag, startPoint x: 529, startPoint y: 123, endPoint x: 476, endPoint y: 121, distance: 53.4
click at [476, 121] on div at bounding box center [453, 155] width 226 height 91
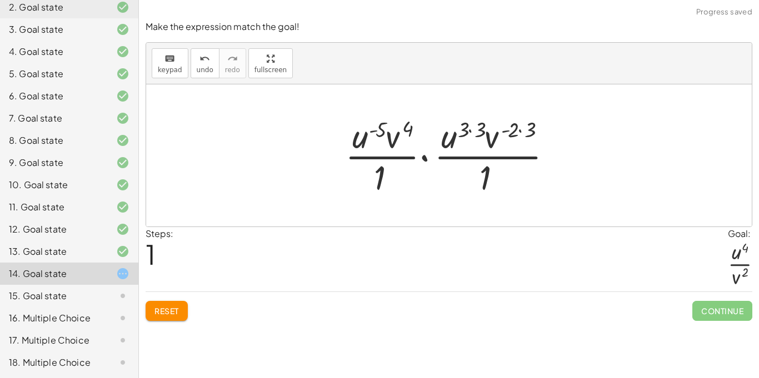
click at [469, 127] on div at bounding box center [452, 156] width 227 height 86
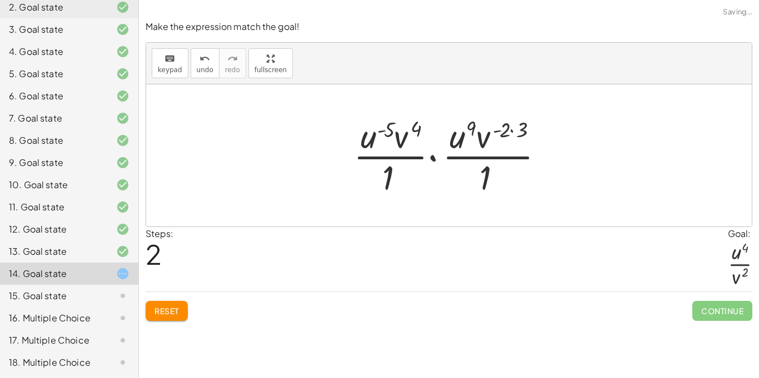
click at [512, 128] on div at bounding box center [453, 156] width 211 height 86
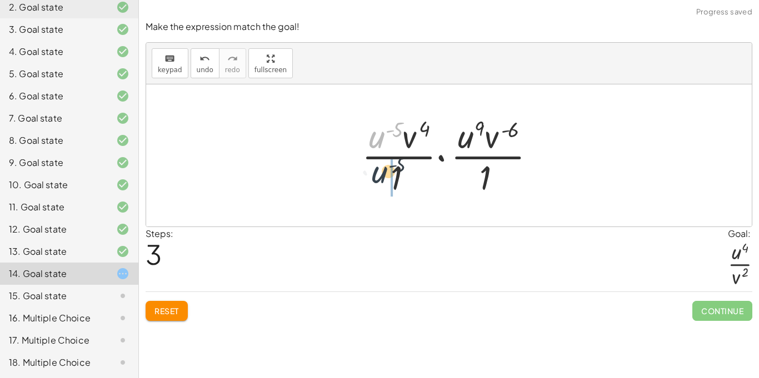
drag, startPoint x: 374, startPoint y: 139, endPoint x: 381, endPoint y: 186, distance: 47.2
click at [381, 186] on div at bounding box center [453, 156] width 194 height 86
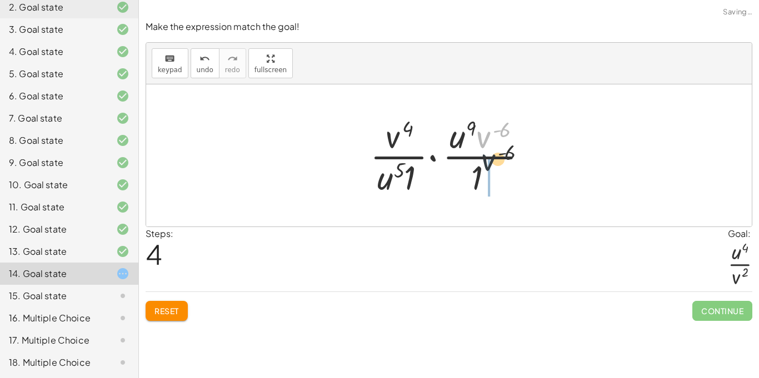
drag, startPoint x: 486, startPoint y: 141, endPoint x: 492, endPoint y: 178, distance: 37.8
click at [492, 178] on div at bounding box center [452, 156] width 177 height 86
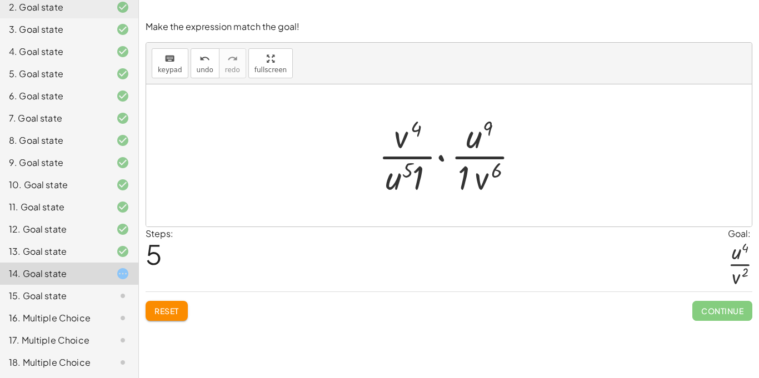
click at [442, 162] on div at bounding box center [453, 156] width 161 height 86
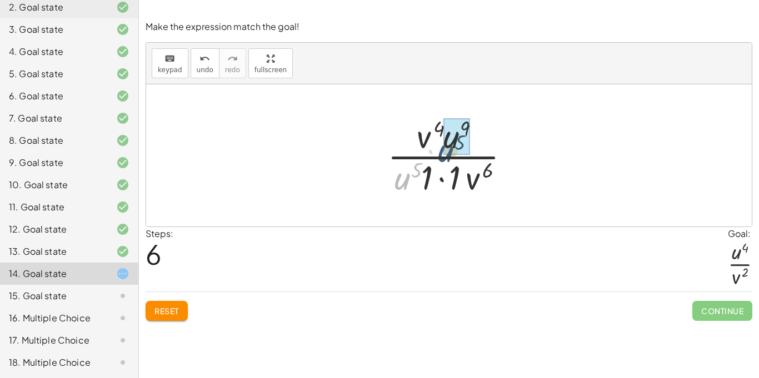
drag, startPoint x: 399, startPoint y: 177, endPoint x: 439, endPoint y: 148, distance: 48.6
click at [439, 148] on div at bounding box center [453, 156] width 143 height 86
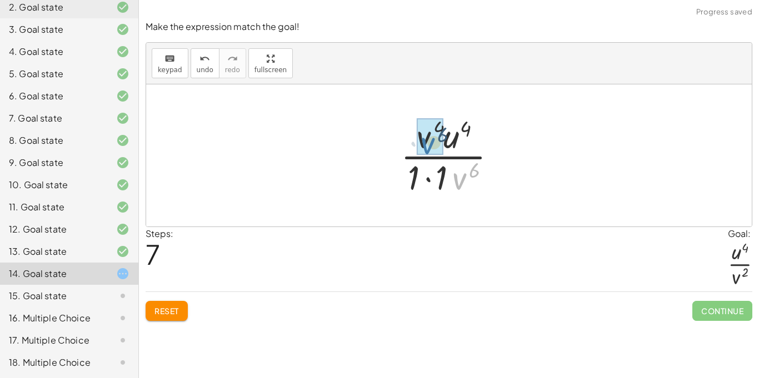
drag, startPoint x: 463, startPoint y: 181, endPoint x: 429, endPoint y: 144, distance: 49.9
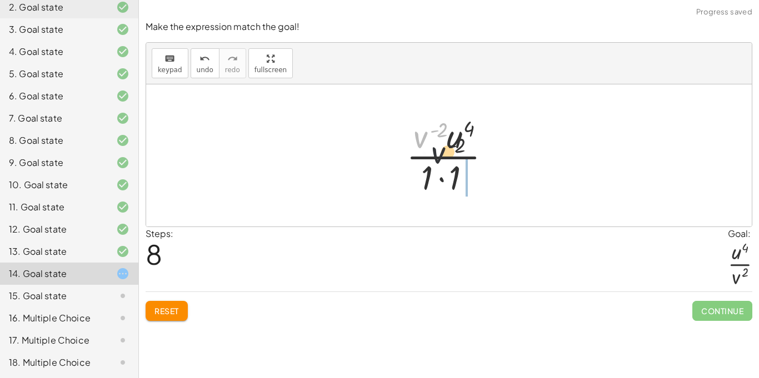
drag, startPoint x: 424, startPoint y: 135, endPoint x: 465, endPoint y: 173, distance: 55.8
click at [436, 177] on div at bounding box center [453, 156] width 116 height 86
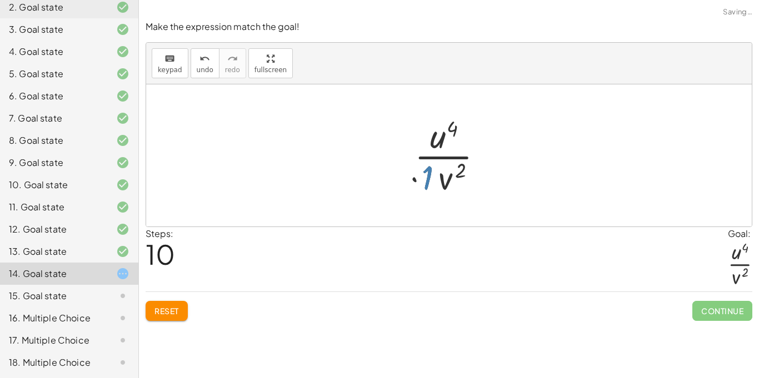
click at [448, 181] on div at bounding box center [453, 156] width 88 height 86
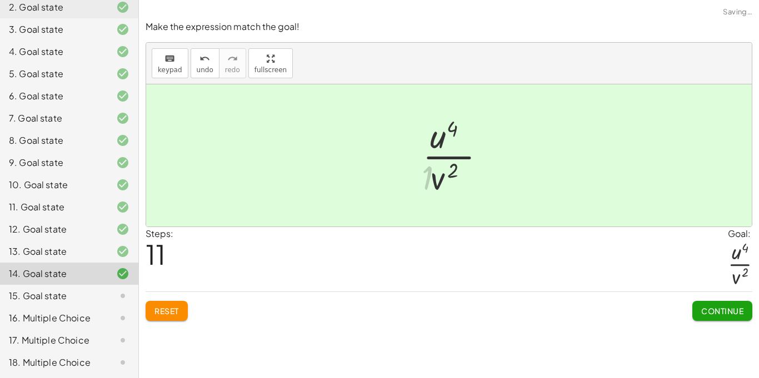
click at [424, 176] on div at bounding box center [453, 156] width 72 height 86
click at [700, 314] on button "Continue" at bounding box center [722, 311] width 60 height 20
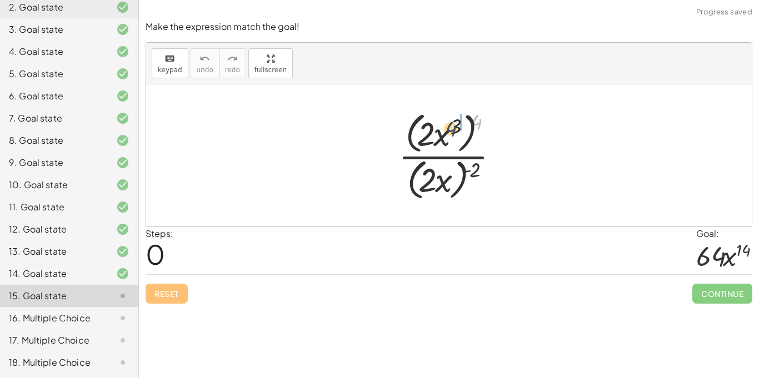
drag, startPoint x: 478, startPoint y: 124, endPoint x: 439, endPoint y: 131, distance: 40.0
click at [439, 131] on div at bounding box center [453, 156] width 121 height 96
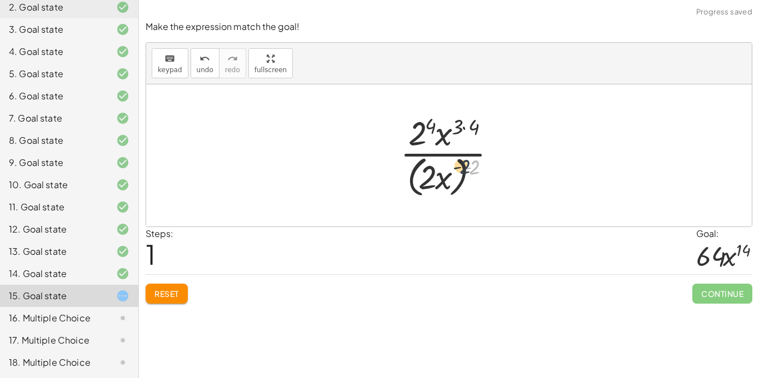
drag, startPoint x: 476, startPoint y: 167, endPoint x: 444, endPoint y: 167, distance: 31.7
click at [444, 167] on div at bounding box center [452, 155] width 117 height 91
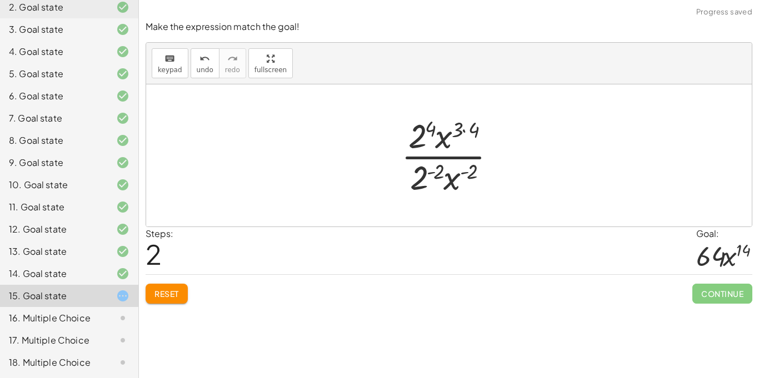
click at [426, 174] on div at bounding box center [453, 156] width 115 height 86
click at [206, 71] on span "undo" at bounding box center [205, 70] width 17 height 8
click at [433, 172] on div at bounding box center [453, 156] width 115 height 86
click at [161, 285] on button "Reset" at bounding box center [167, 294] width 42 height 20
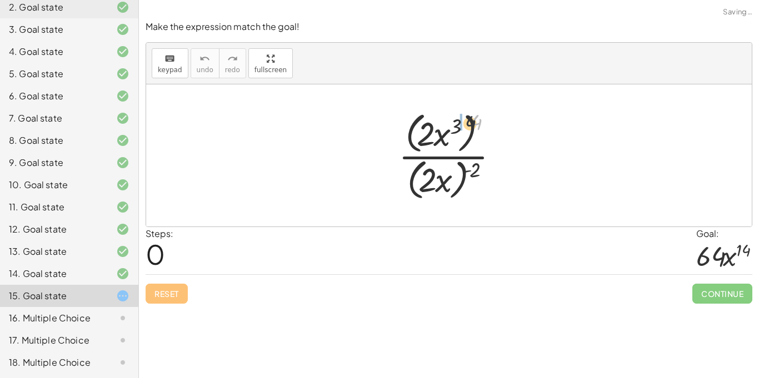
drag, startPoint x: 479, startPoint y: 121, endPoint x: 429, endPoint y: 128, distance: 50.1
click at [429, 128] on div at bounding box center [453, 156] width 121 height 96
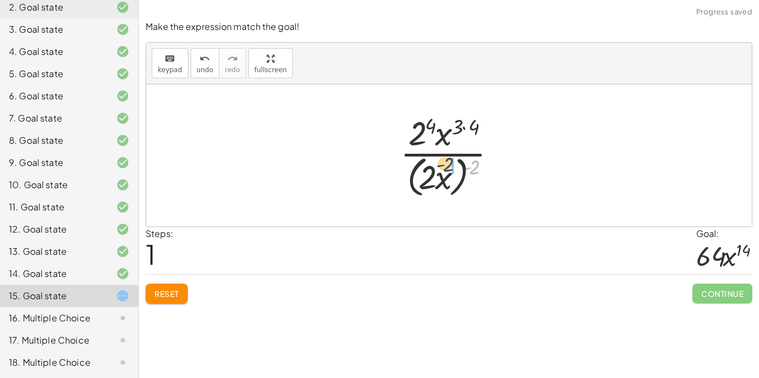
drag, startPoint x: 474, startPoint y: 166, endPoint x: 443, endPoint y: 163, distance: 30.7
click at [443, 163] on div at bounding box center [452, 155] width 117 height 91
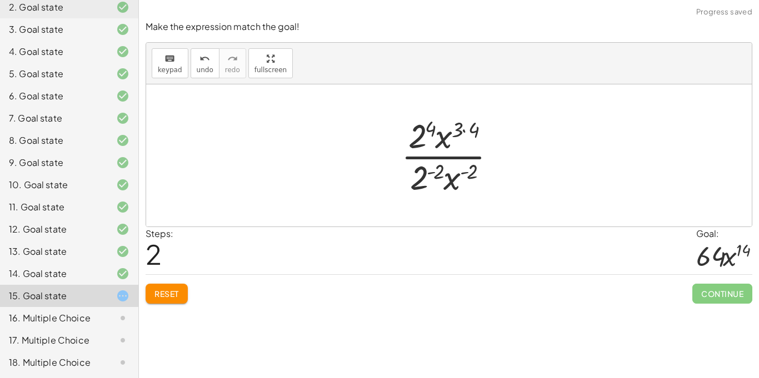
click at [471, 136] on div at bounding box center [453, 156] width 115 height 86
drag, startPoint x: 417, startPoint y: 185, endPoint x: 471, endPoint y: 144, distance: 67.3
click at [471, 144] on div at bounding box center [453, 156] width 112 height 86
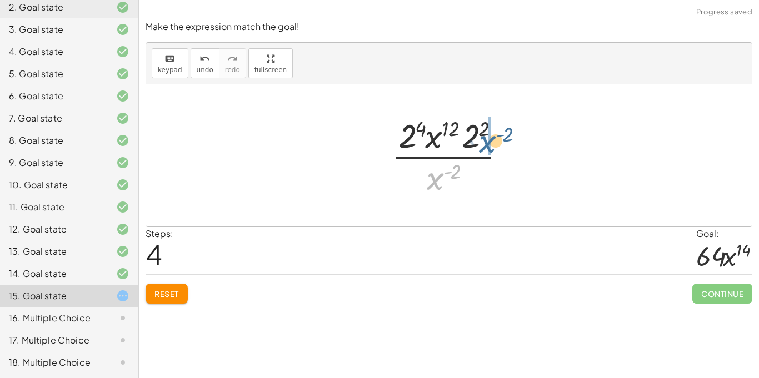
drag, startPoint x: 436, startPoint y: 184, endPoint x: 488, endPoint y: 146, distance: 64.3
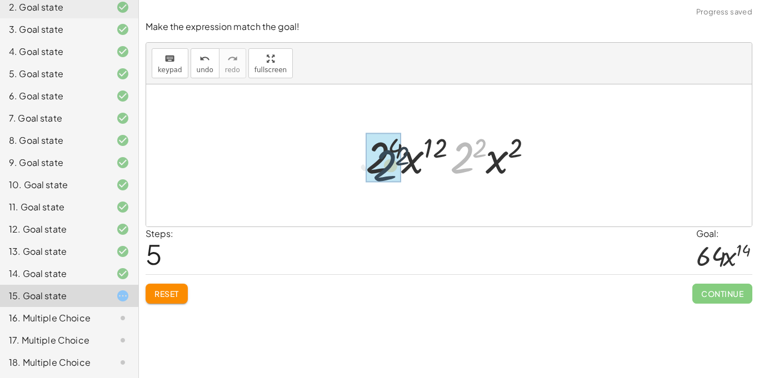
drag, startPoint x: 466, startPoint y: 157, endPoint x: 377, endPoint y: 163, distance: 88.6
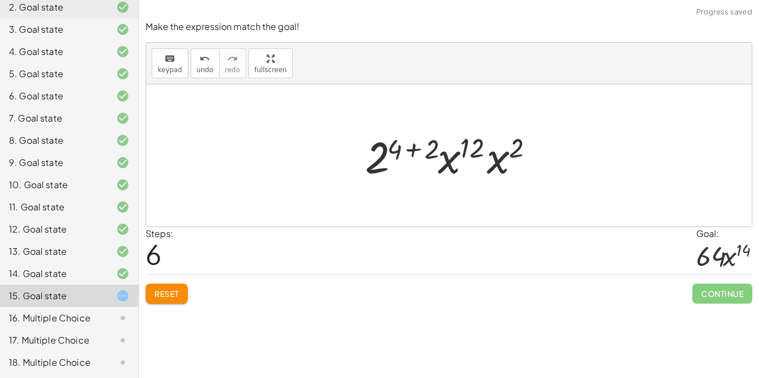
click at [422, 143] on div at bounding box center [453, 155] width 188 height 57
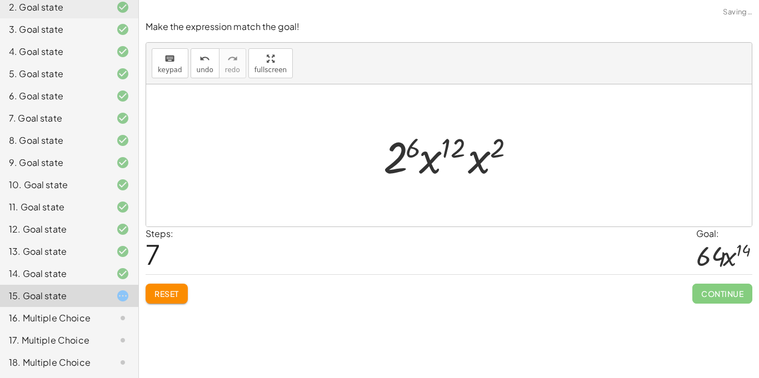
click at [401, 158] on div at bounding box center [453, 155] width 151 height 57
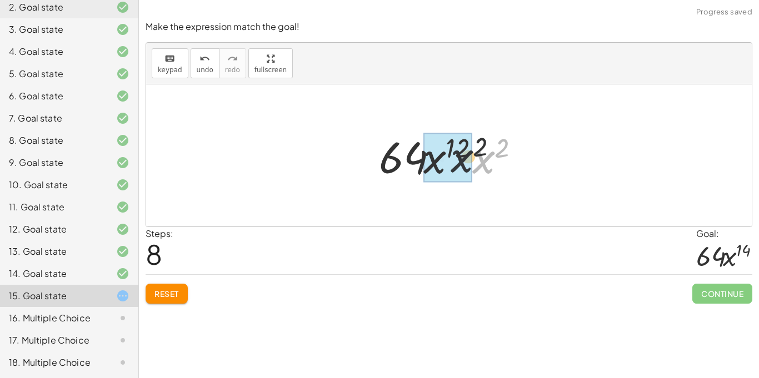
drag, startPoint x: 480, startPoint y: 168, endPoint x: 451, endPoint y: 166, distance: 28.9
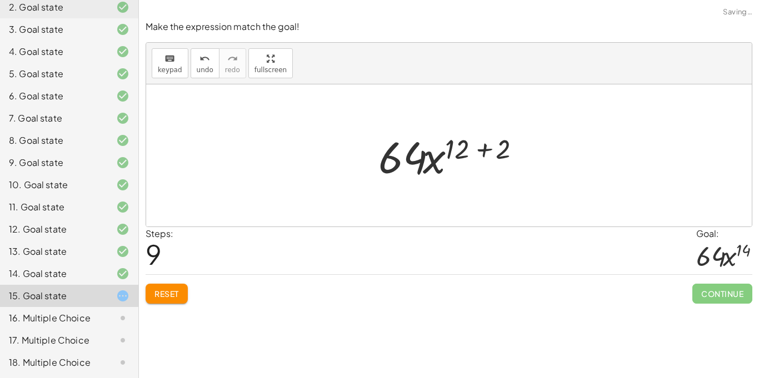
click at [456, 157] on div at bounding box center [453, 155] width 161 height 57
click at [472, 157] on div at bounding box center [453, 155] width 161 height 57
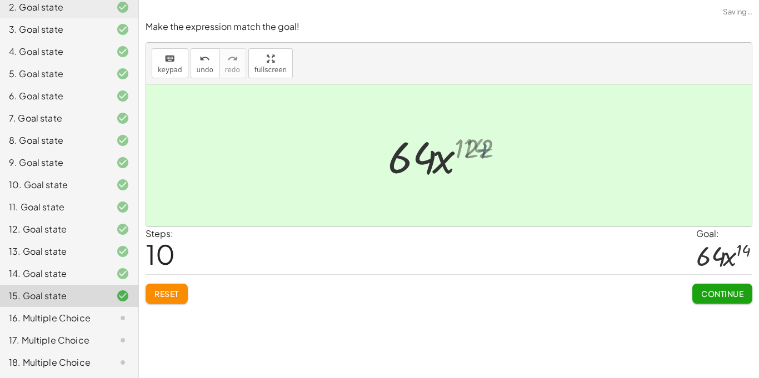
click at [474, 157] on div at bounding box center [453, 155] width 124 height 57
click at [710, 298] on span "Continue" at bounding box center [722, 294] width 42 height 10
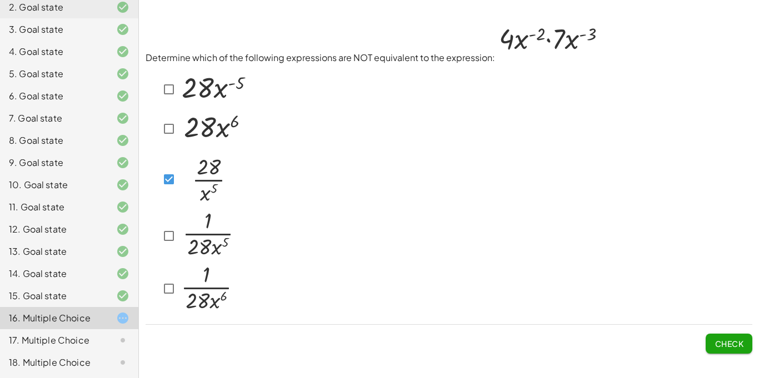
click at [722, 341] on span "Check" at bounding box center [729, 344] width 29 height 10
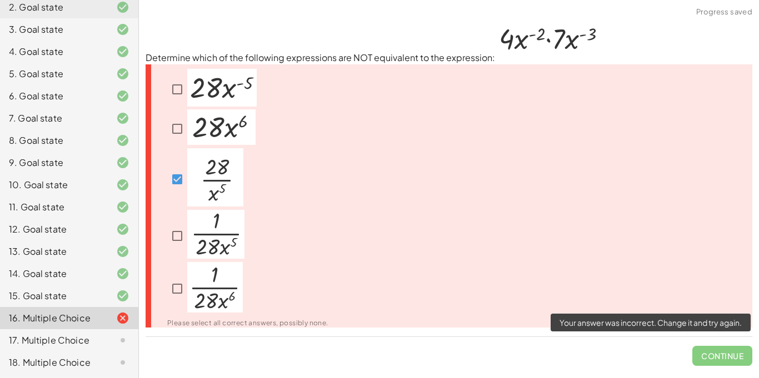
click at [711, 357] on span "Continue" at bounding box center [722, 351] width 60 height 29
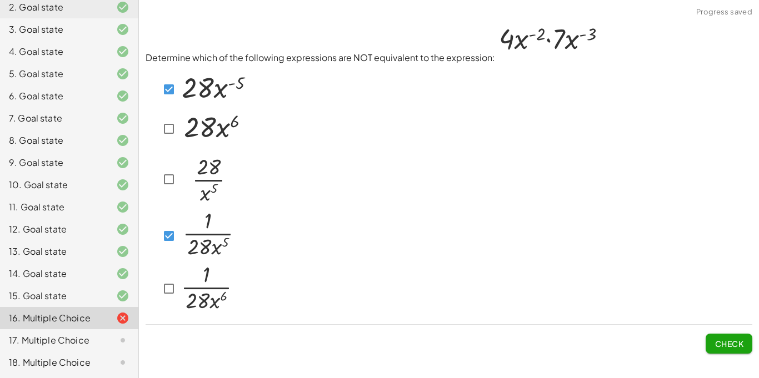
click at [736, 351] on button "Check" at bounding box center [729, 344] width 47 height 20
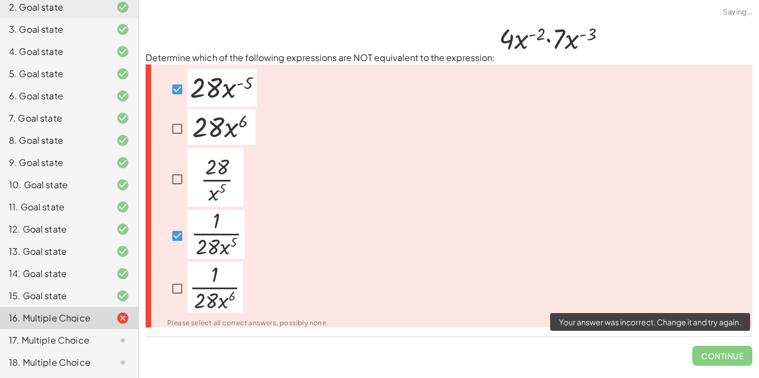
click at [721, 354] on span "Continue" at bounding box center [722, 351] width 60 height 29
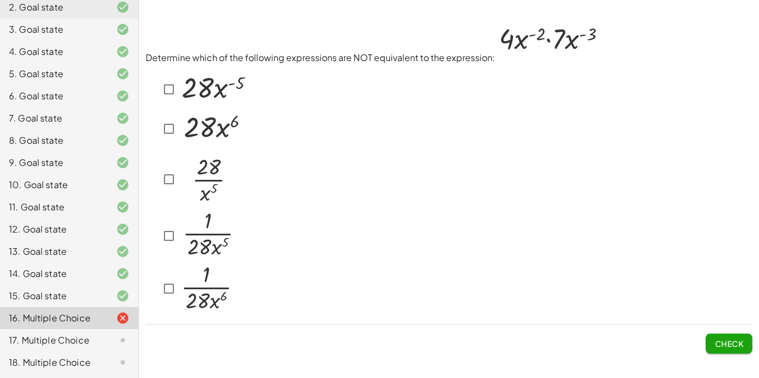
click at [121, 351] on div "17. Multiple Choice" at bounding box center [69, 340] width 138 height 22
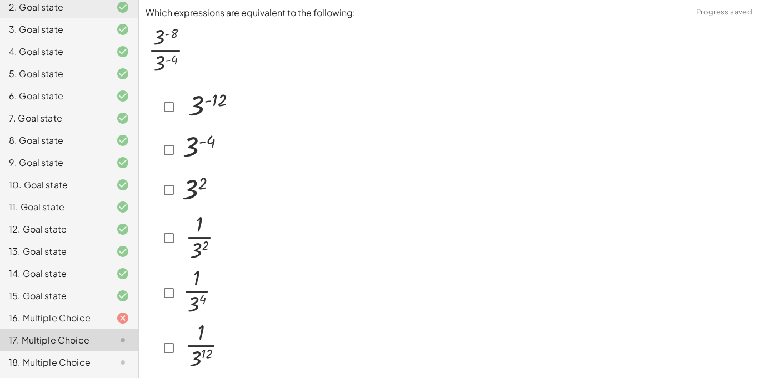
scroll to position [31, 0]
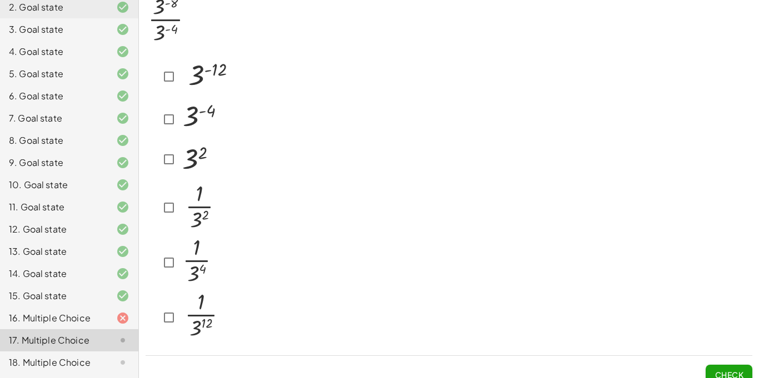
click at [32, 318] on div "16. Multiple Choice" at bounding box center [53, 318] width 89 height 13
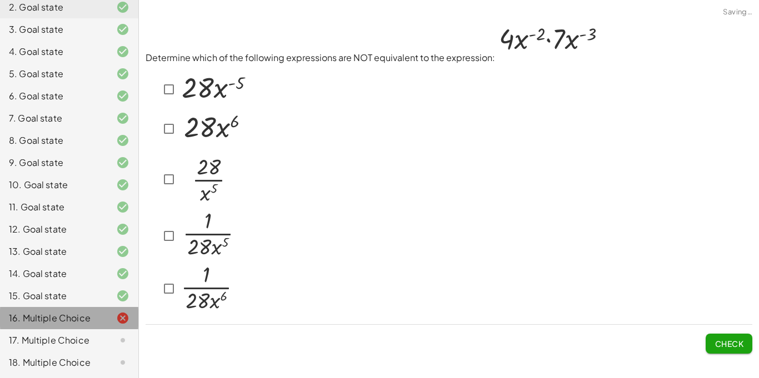
scroll to position [0, 0]
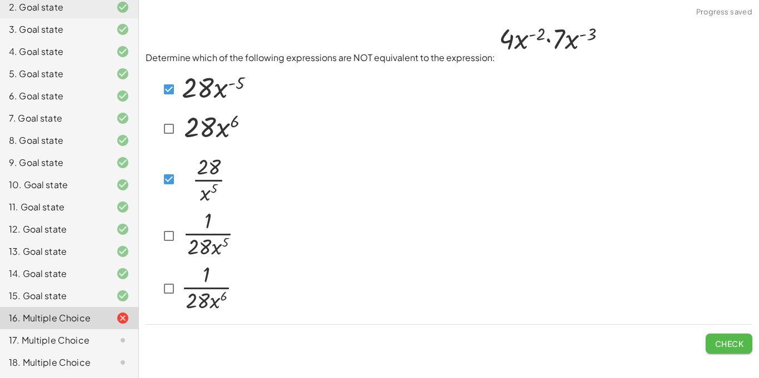
click at [735, 336] on button "Check" at bounding box center [729, 344] width 47 height 20
click at [735, 350] on button "Check" at bounding box center [729, 344] width 47 height 20
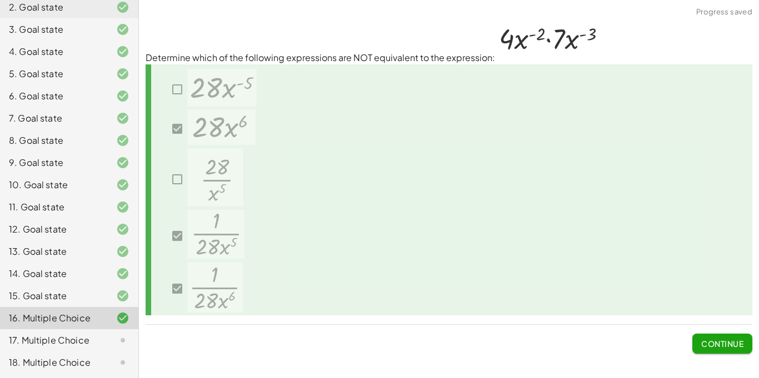
click at [732, 351] on button "Continue" at bounding box center [722, 344] width 60 height 20
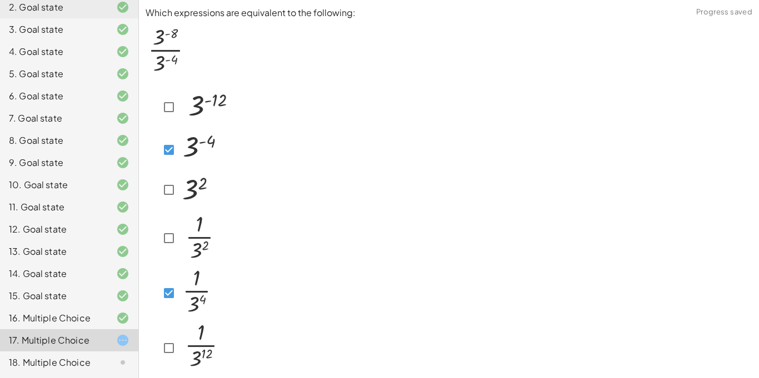
scroll to position [44, 0]
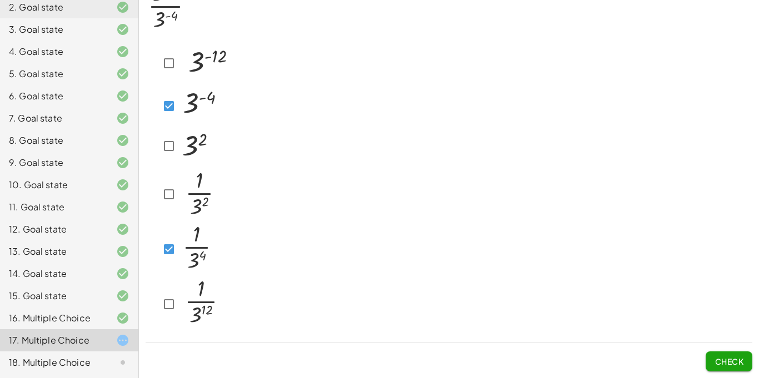
click at [0, 0] on div "Which expressions are equivalent to the following: Check" at bounding box center [0, 0] width 0 height 0
click at [731, 362] on span "Check" at bounding box center [729, 362] width 29 height 10
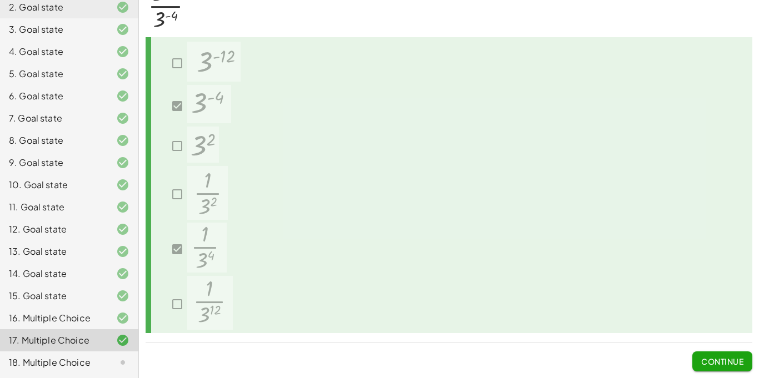
click at [41, 360] on div "18. Multiple Choice" at bounding box center [53, 362] width 89 height 13
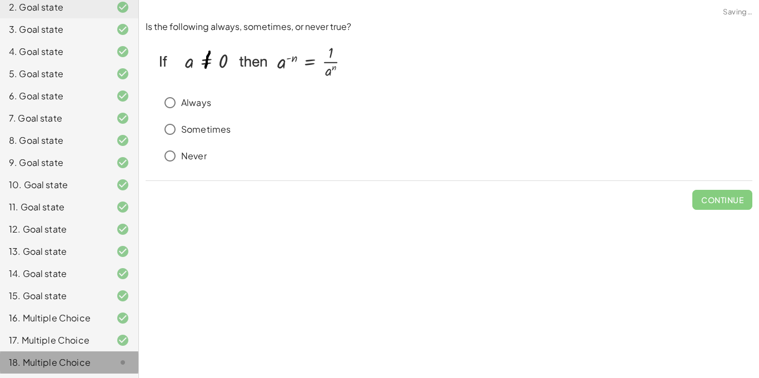
scroll to position [0, 0]
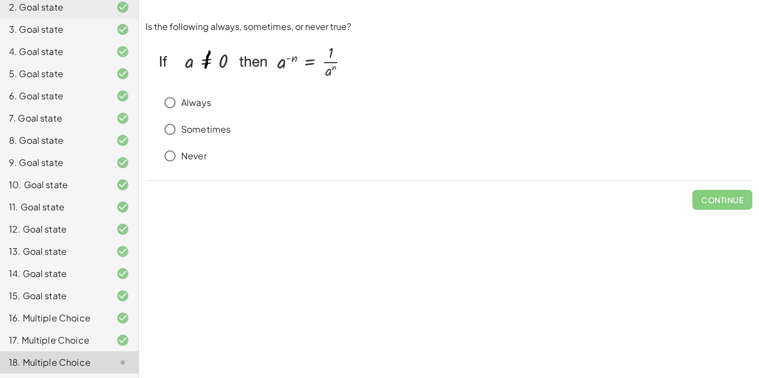
click at [197, 133] on p "Sometimes" at bounding box center [205, 129] width 49 height 13
click at [746, 192] on button "Check" at bounding box center [729, 200] width 47 height 20
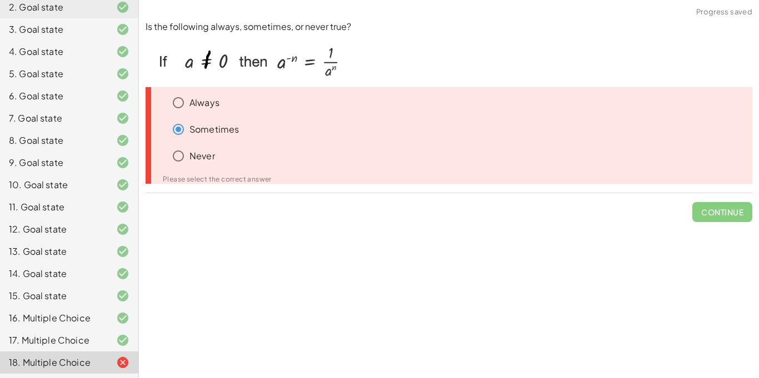
click at [193, 103] on p "Always" at bounding box center [204, 103] width 30 height 13
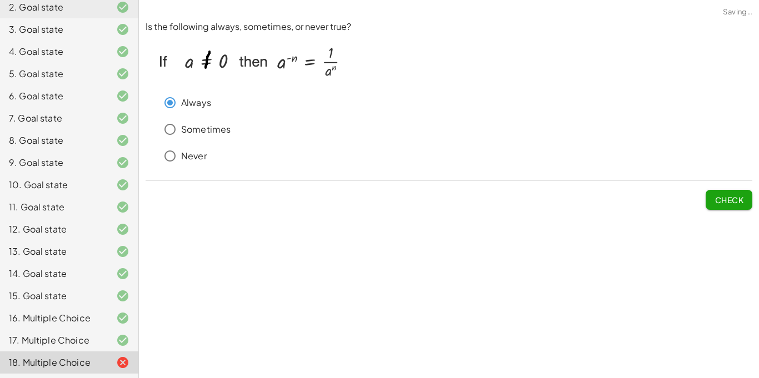
click at [723, 198] on span "Check" at bounding box center [729, 200] width 29 height 10
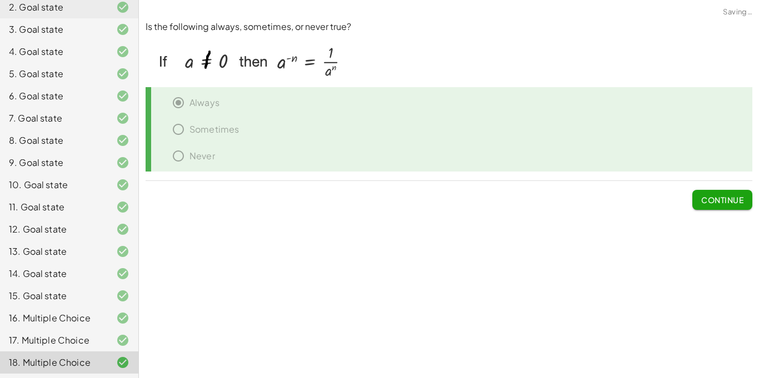
click at [724, 202] on span "Continue" at bounding box center [722, 200] width 42 height 10
